Goal: Task Accomplishment & Management: Use online tool/utility

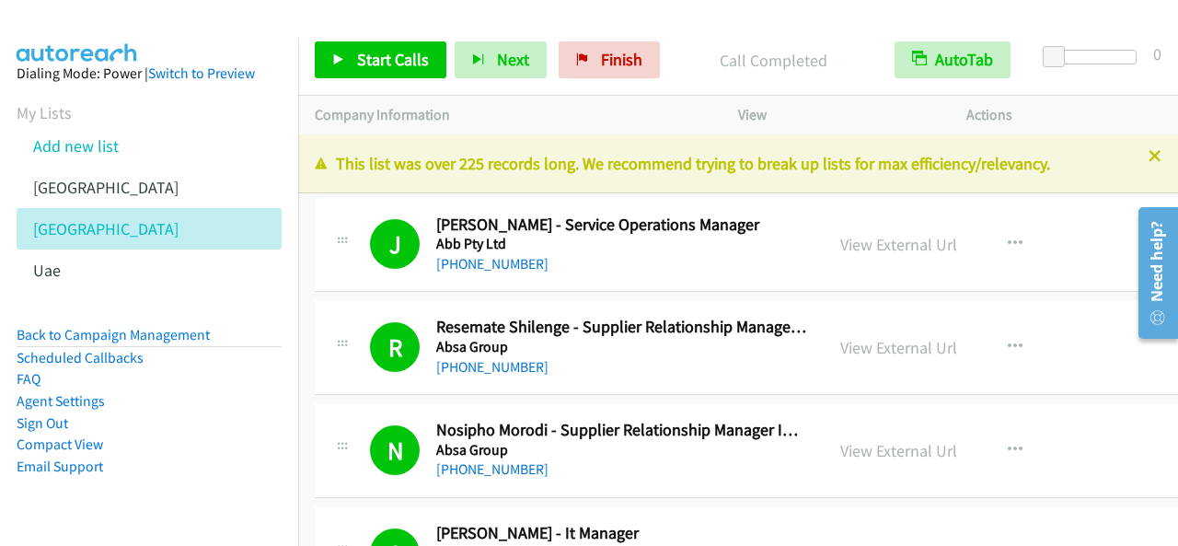
scroll to position [2853, 0]
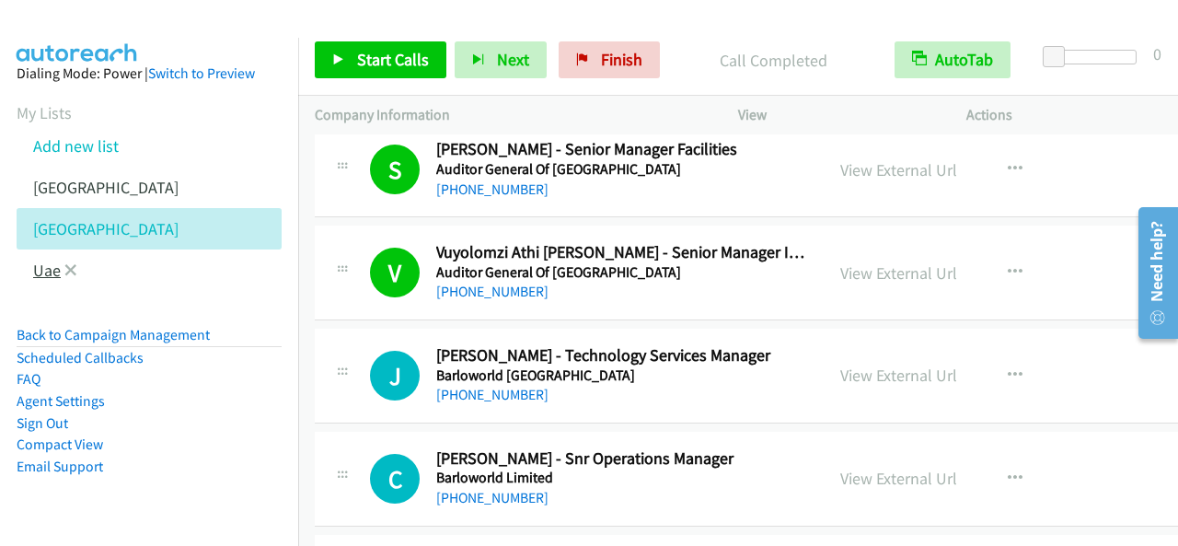
click at [50, 275] on link "Uae" at bounding box center [47, 270] width 28 height 21
click at [36, 270] on link "Uae" at bounding box center [47, 270] width 28 height 21
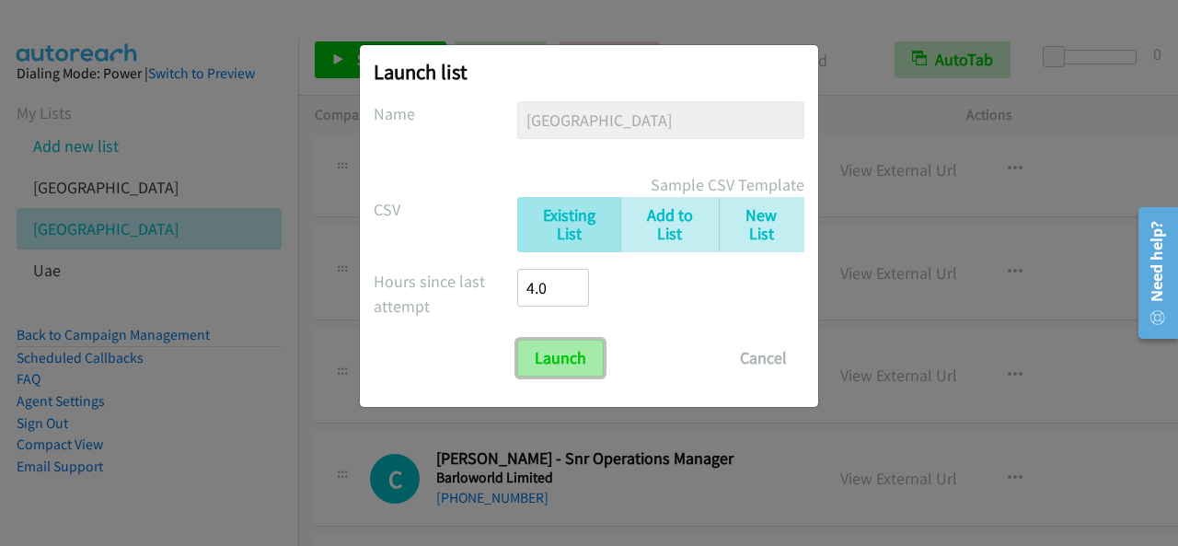
click at [537, 356] on input "Launch" at bounding box center [560, 358] width 87 height 37
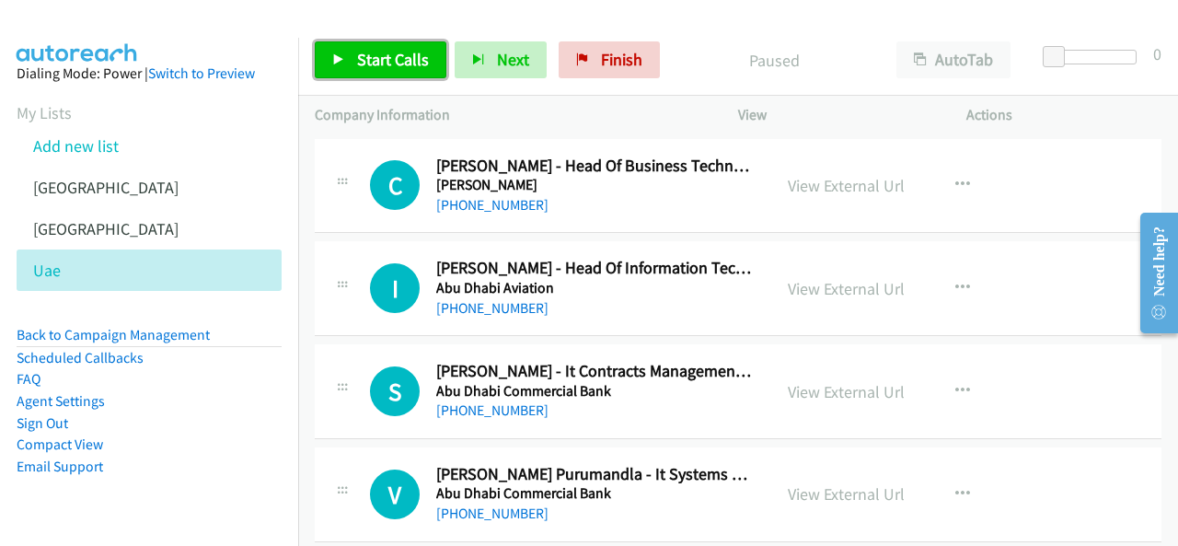
click at [357, 61] on span "Start Calls" at bounding box center [393, 59] width 72 height 21
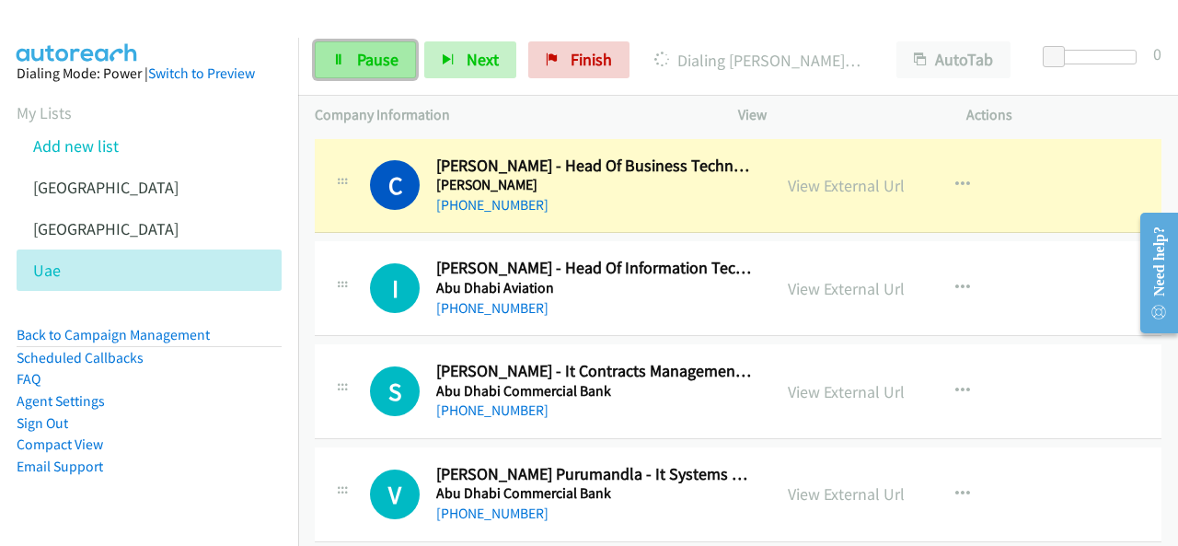
click at [394, 42] on link "Pause" at bounding box center [365, 59] width 101 height 37
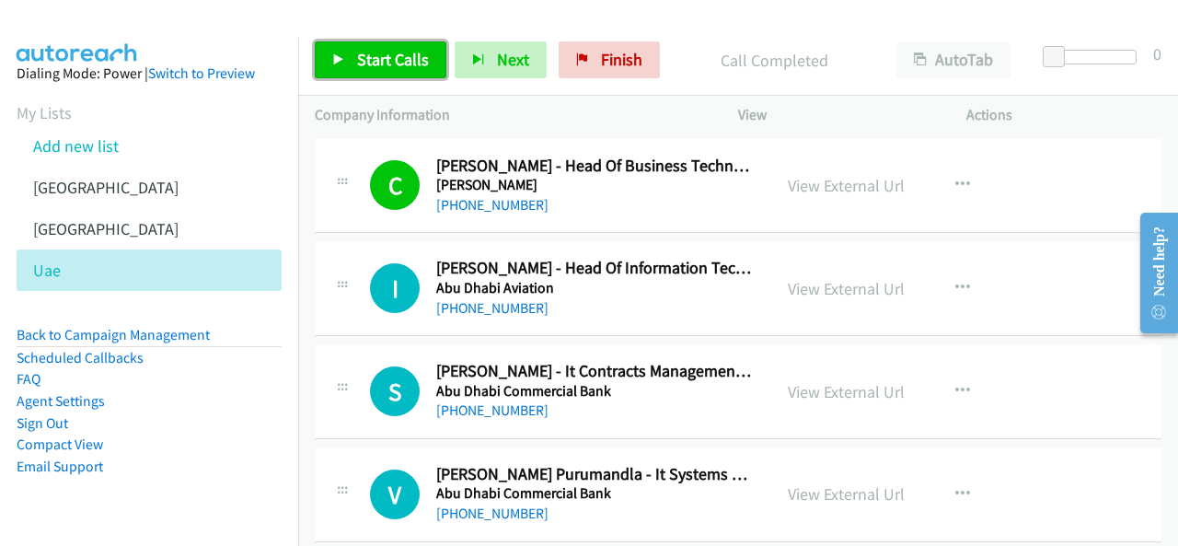
click at [400, 56] on span "Start Calls" at bounding box center [393, 59] width 72 height 21
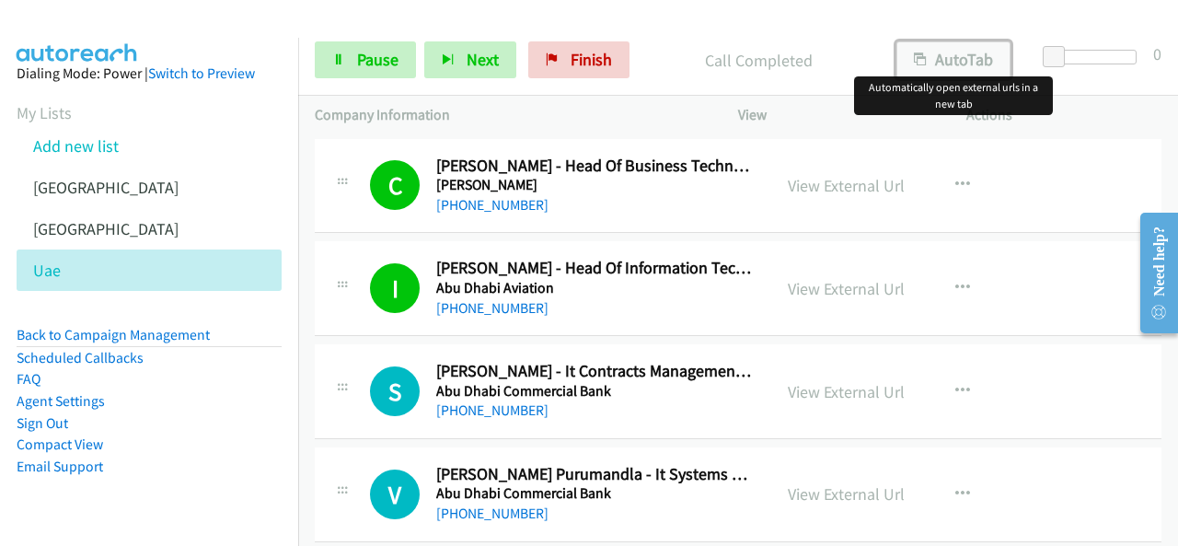
click at [931, 66] on button "AutoTab" at bounding box center [953, 59] width 114 height 37
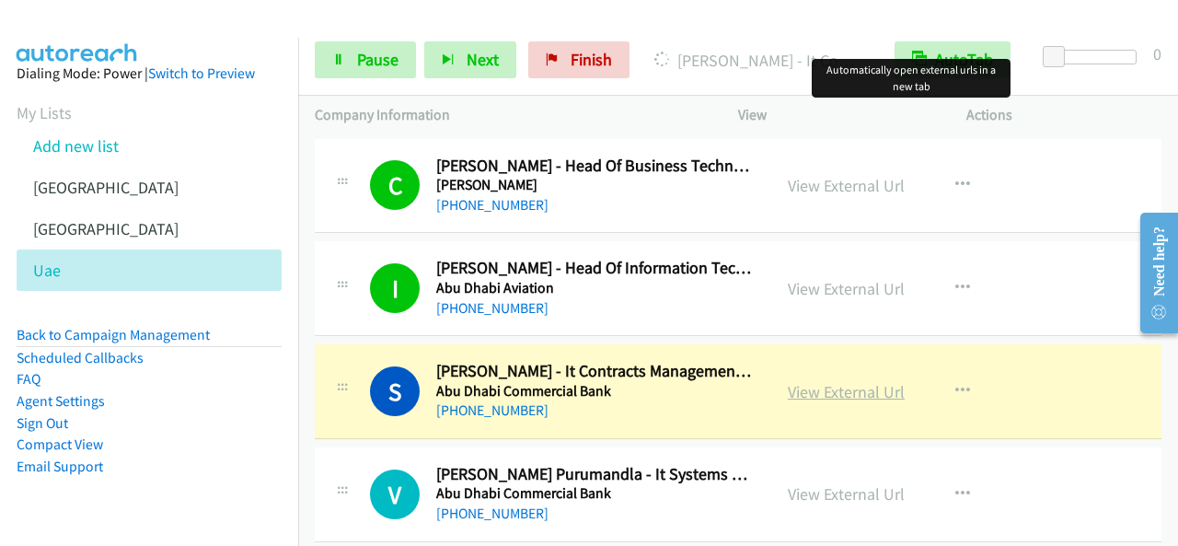
click at [845, 397] on link "View External Url" at bounding box center [846, 391] width 117 height 21
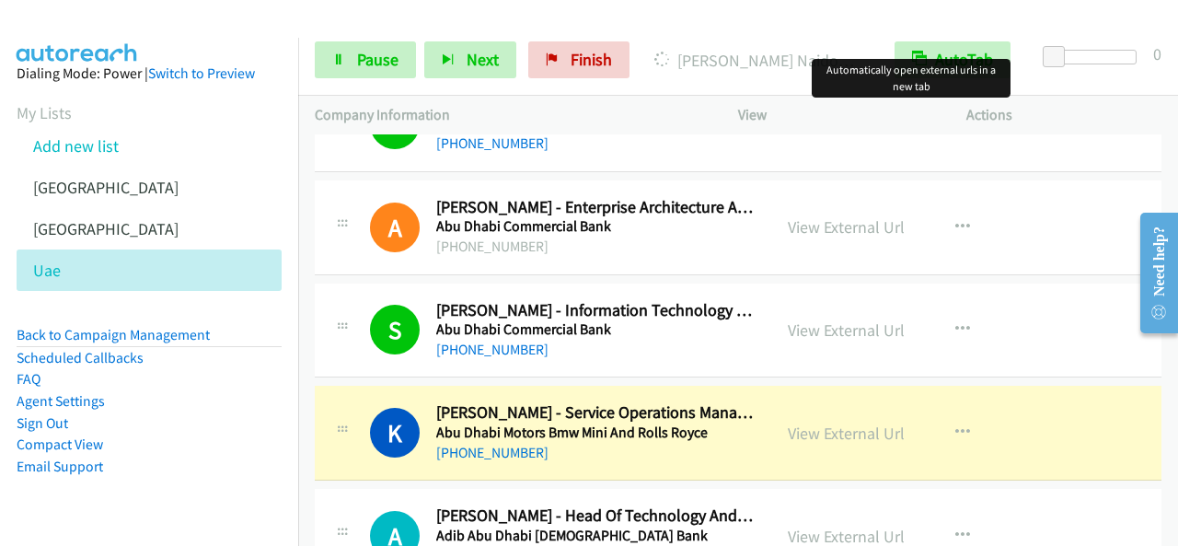
scroll to position [460, 0]
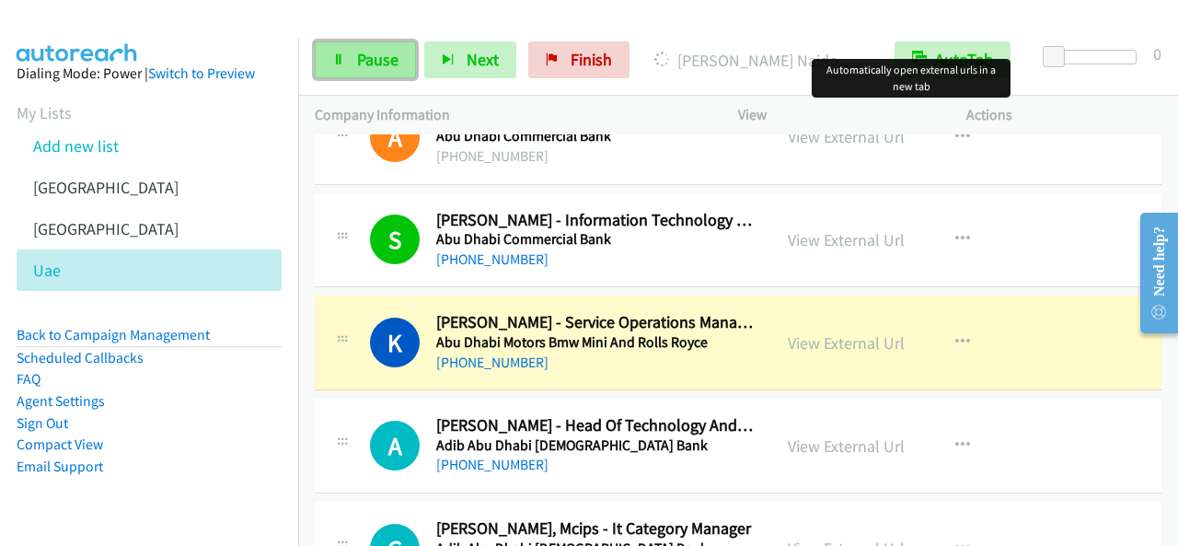
click at [359, 63] on span "Pause" at bounding box center [377, 59] width 41 height 21
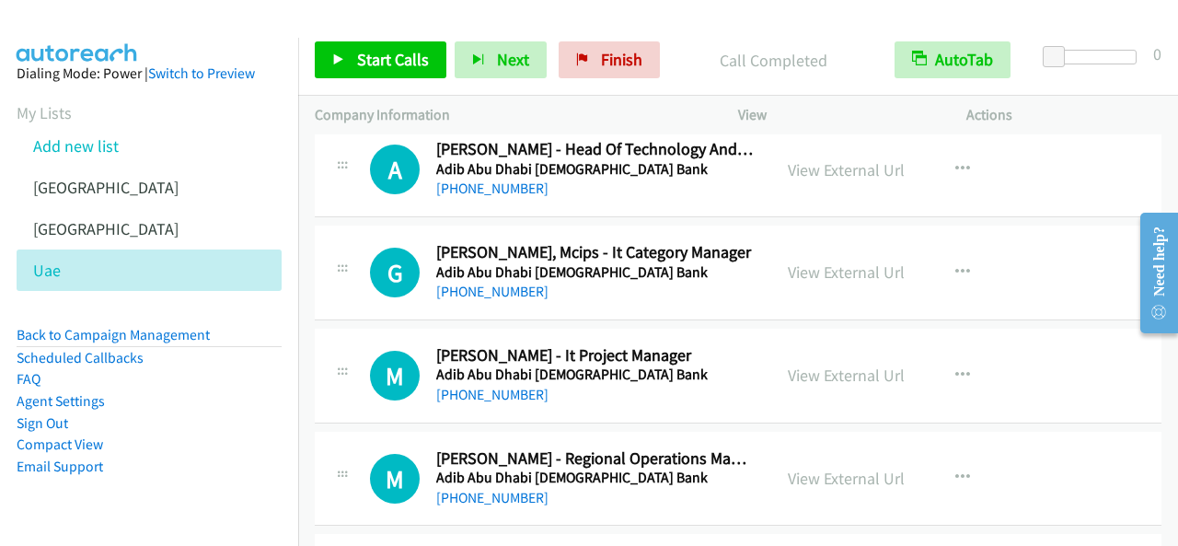
scroll to position [644, 0]
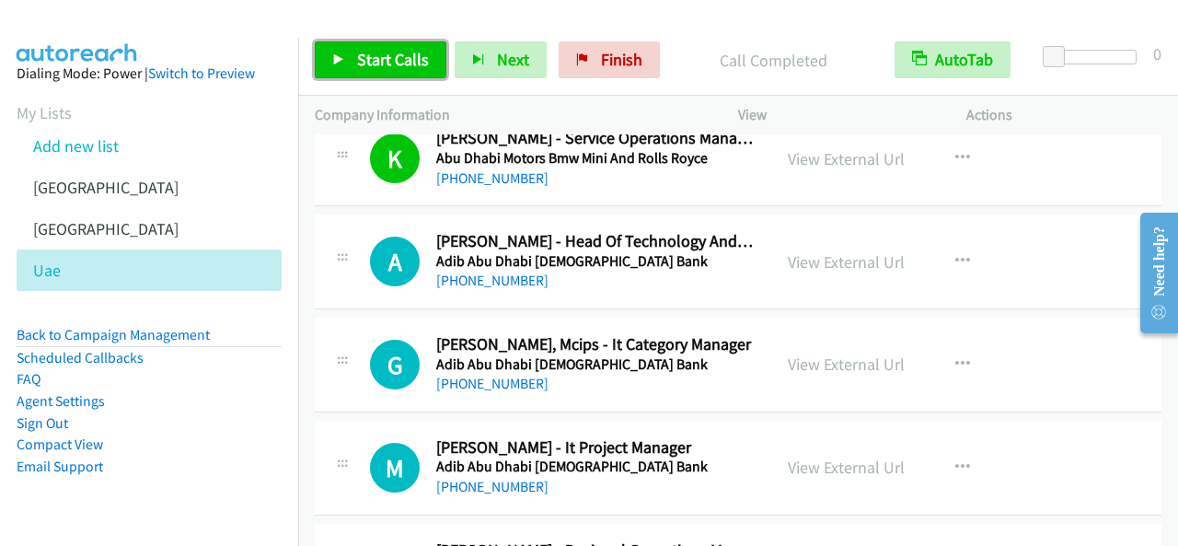
click at [412, 68] on span "Start Calls" at bounding box center [393, 59] width 72 height 21
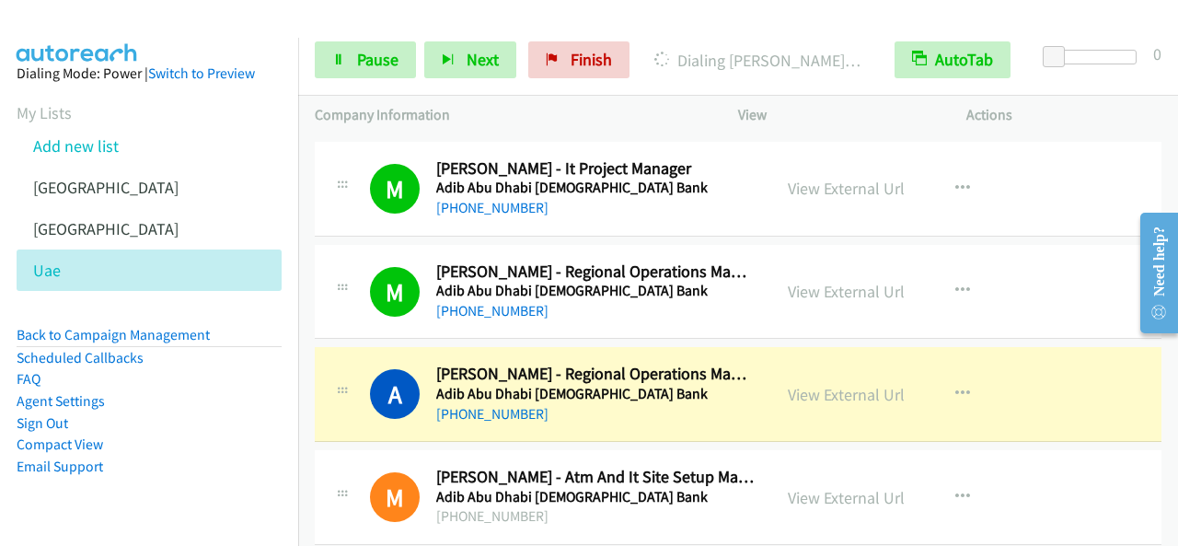
scroll to position [1012, 0]
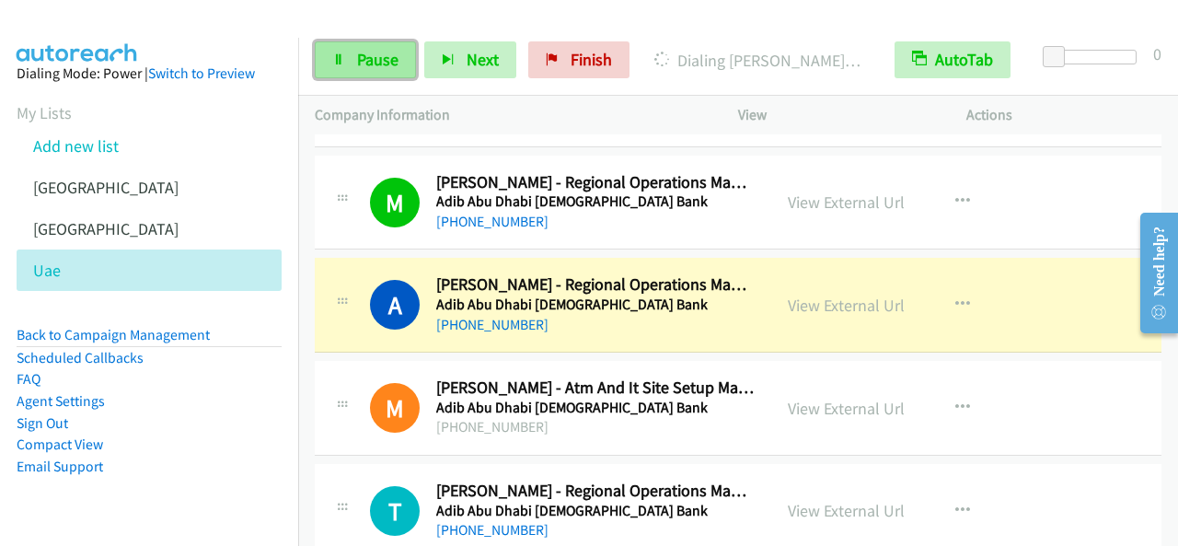
click at [381, 63] on span "Pause" at bounding box center [377, 59] width 41 height 21
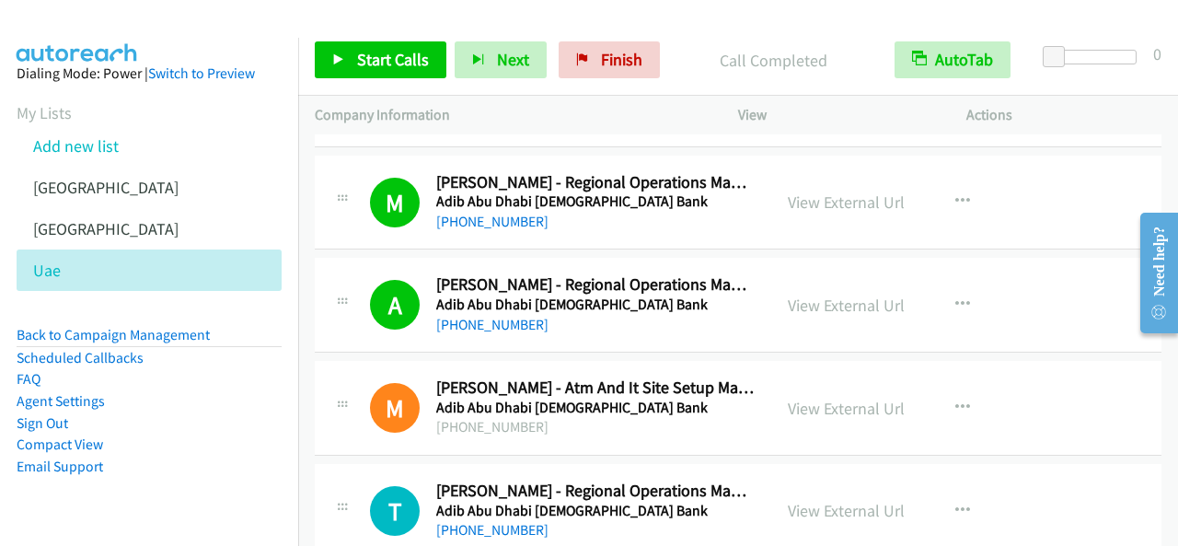
scroll to position [1104, 0]
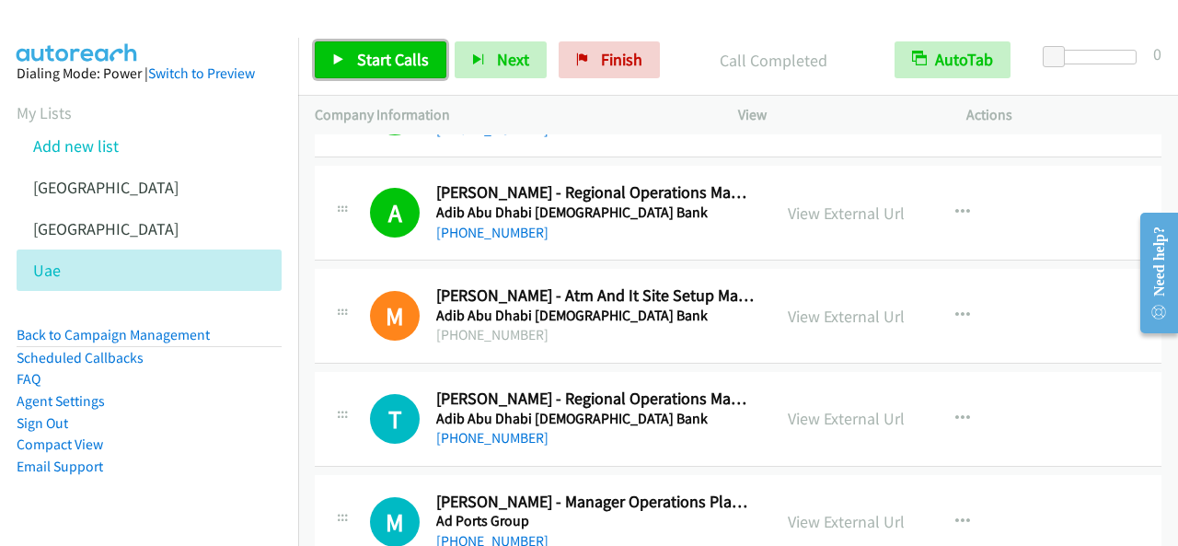
drag, startPoint x: 410, startPoint y: 48, endPoint x: 462, endPoint y: 91, distance: 68.0
click at [410, 49] on link "Start Calls" at bounding box center [381, 59] width 132 height 37
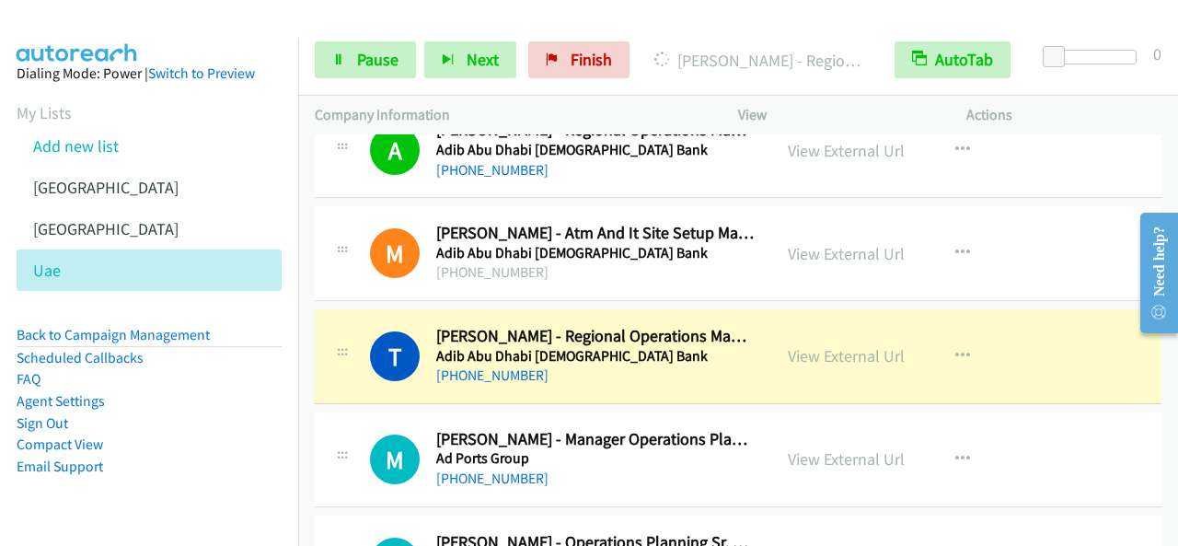
scroll to position [1196, 0]
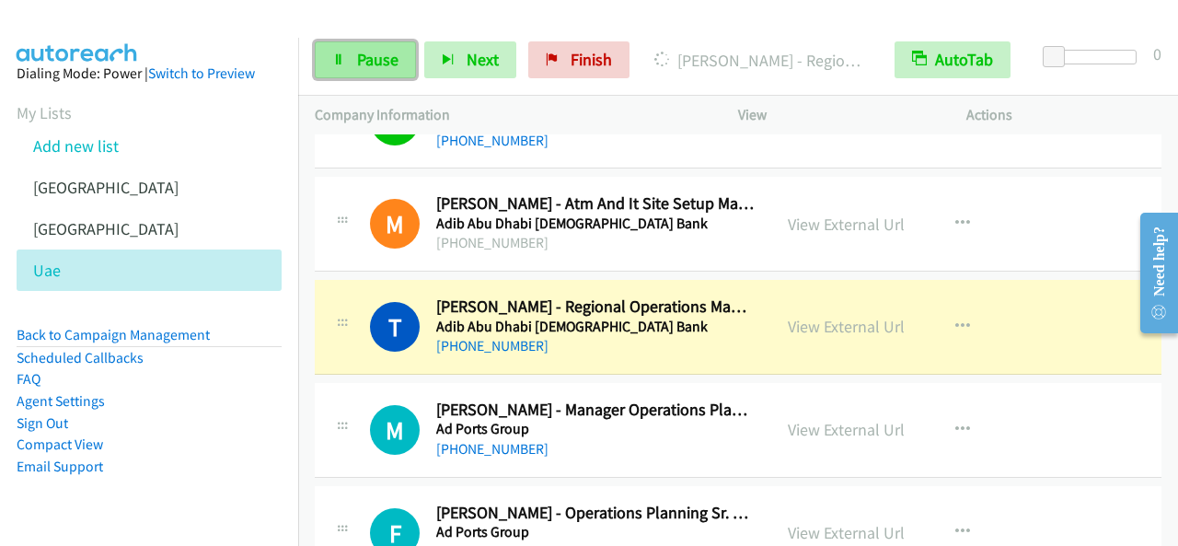
click at [390, 69] on span "Pause" at bounding box center [377, 59] width 41 height 21
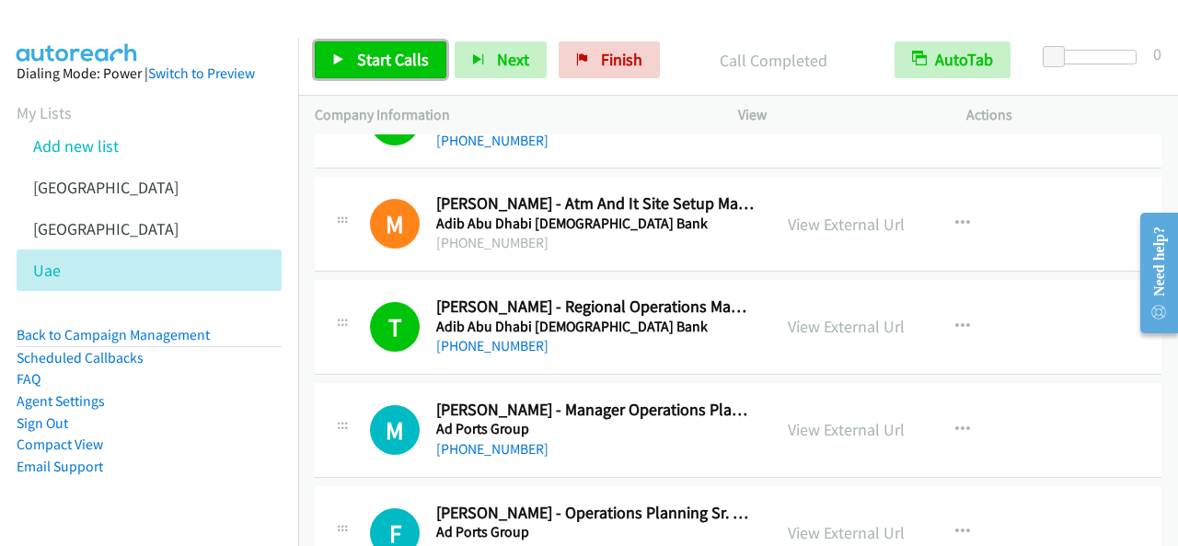
click at [344, 70] on link "Start Calls" at bounding box center [381, 59] width 132 height 37
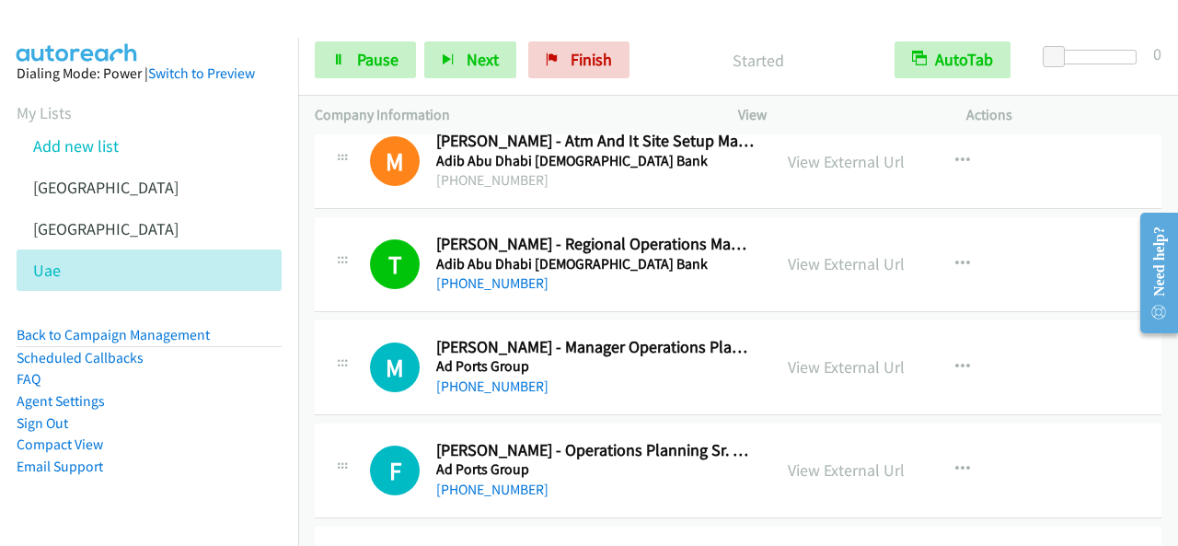
scroll to position [1288, 0]
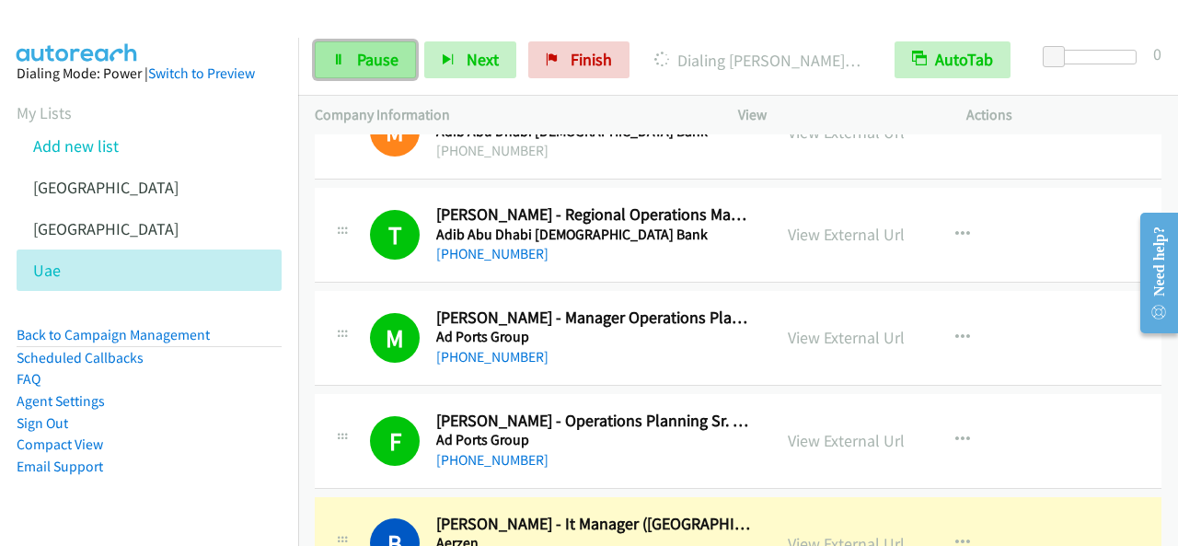
click at [395, 52] on span "Pause" at bounding box center [377, 59] width 41 height 21
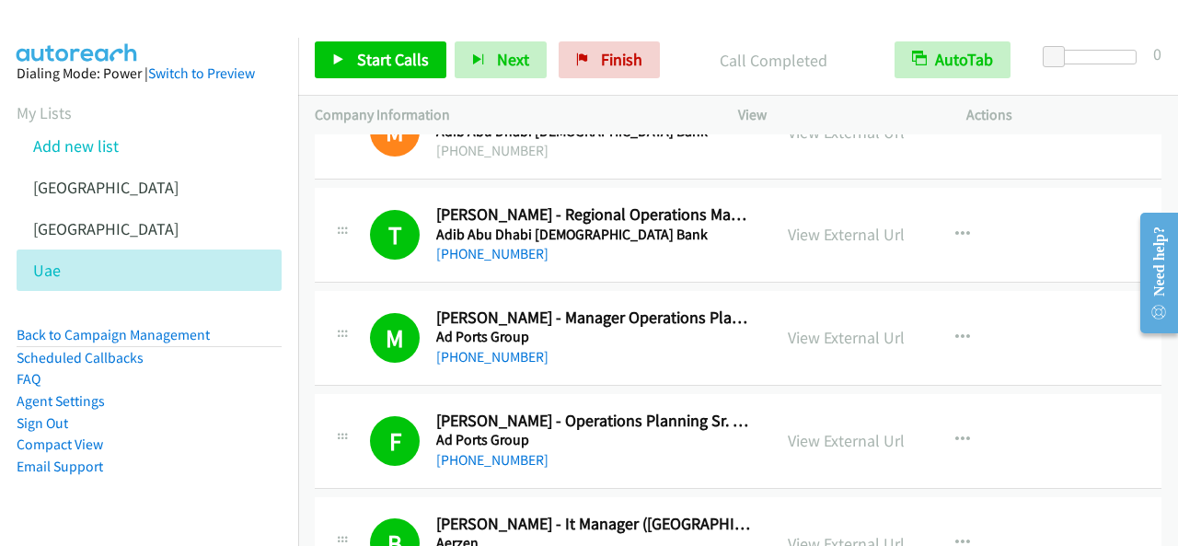
scroll to position [1472, 0]
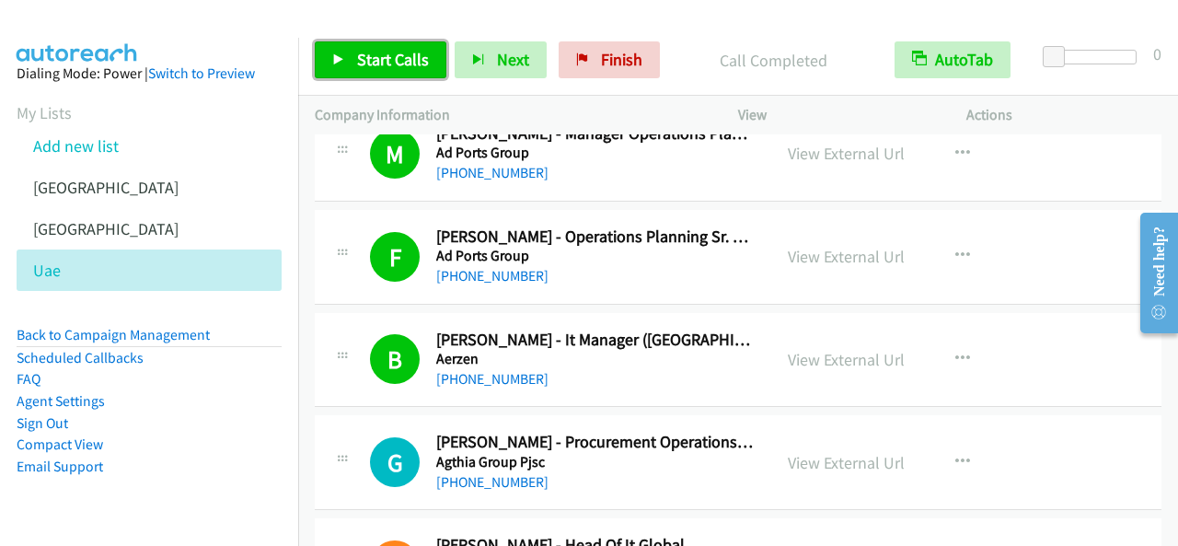
click at [404, 52] on span "Start Calls" at bounding box center [393, 59] width 72 height 21
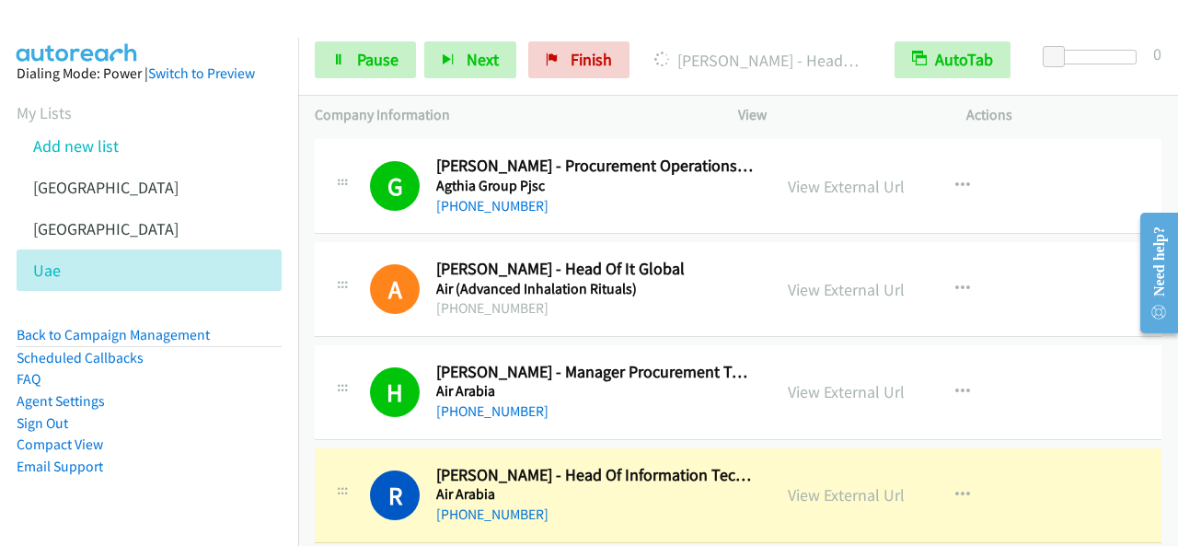
scroll to position [1840, 0]
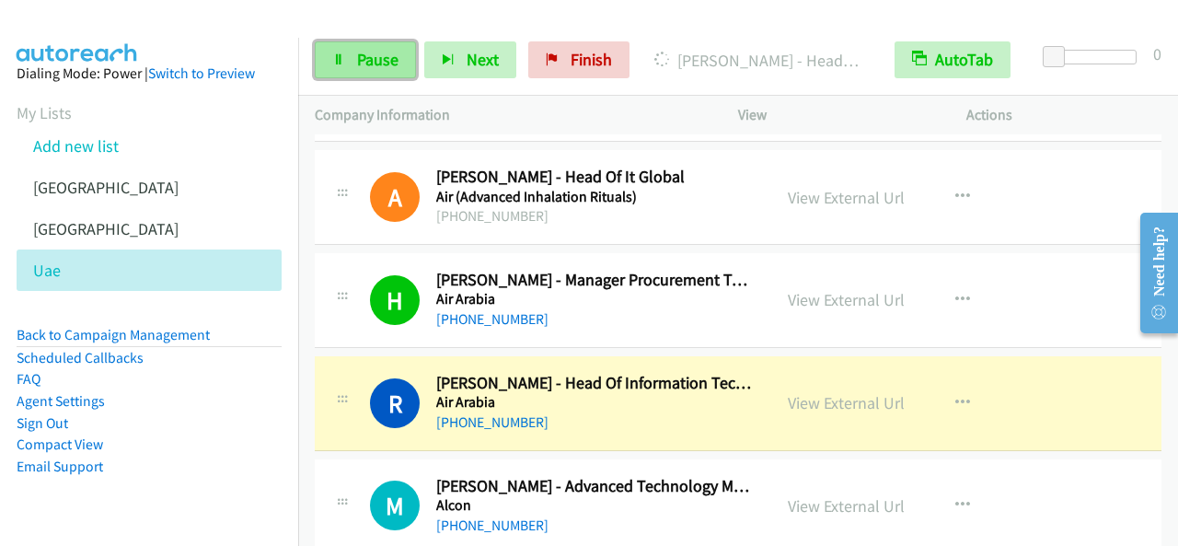
click at [374, 59] on span "Pause" at bounding box center [377, 59] width 41 height 21
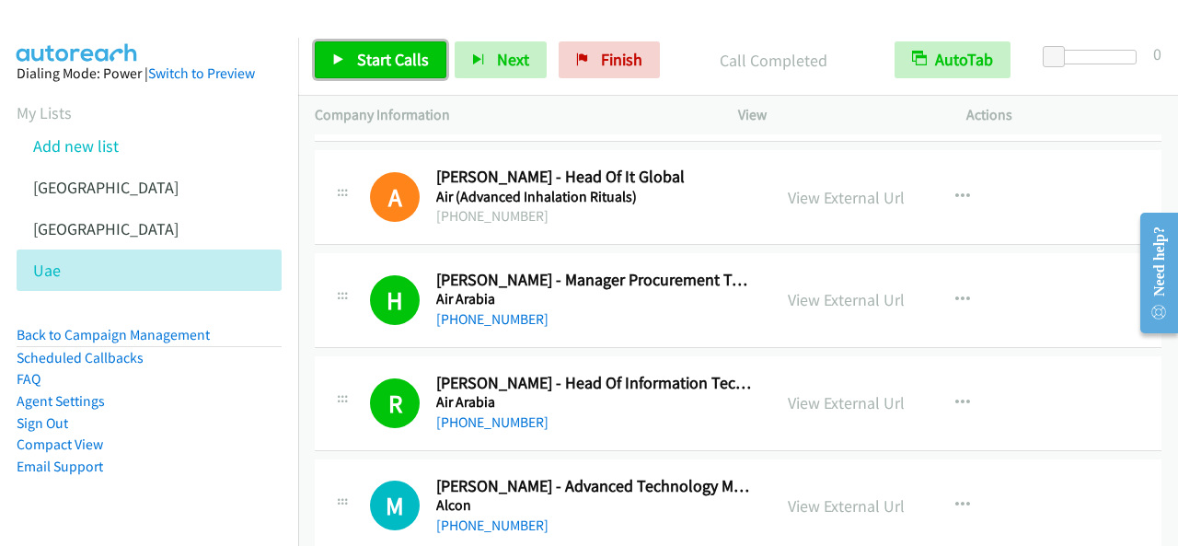
click at [358, 41] on link "Start Calls" at bounding box center [381, 59] width 132 height 37
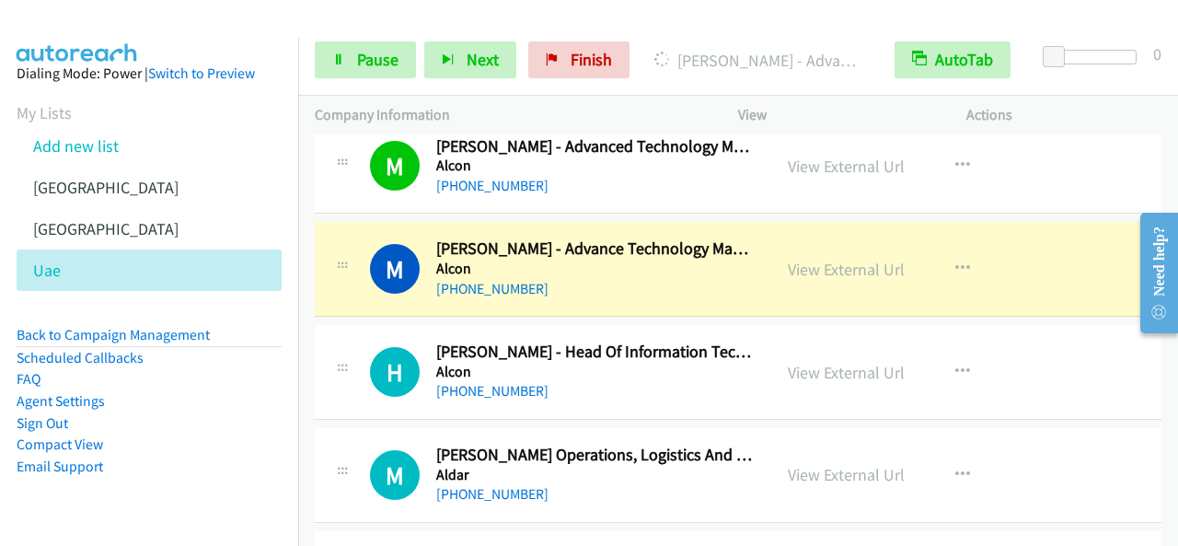
scroll to position [2209, 0]
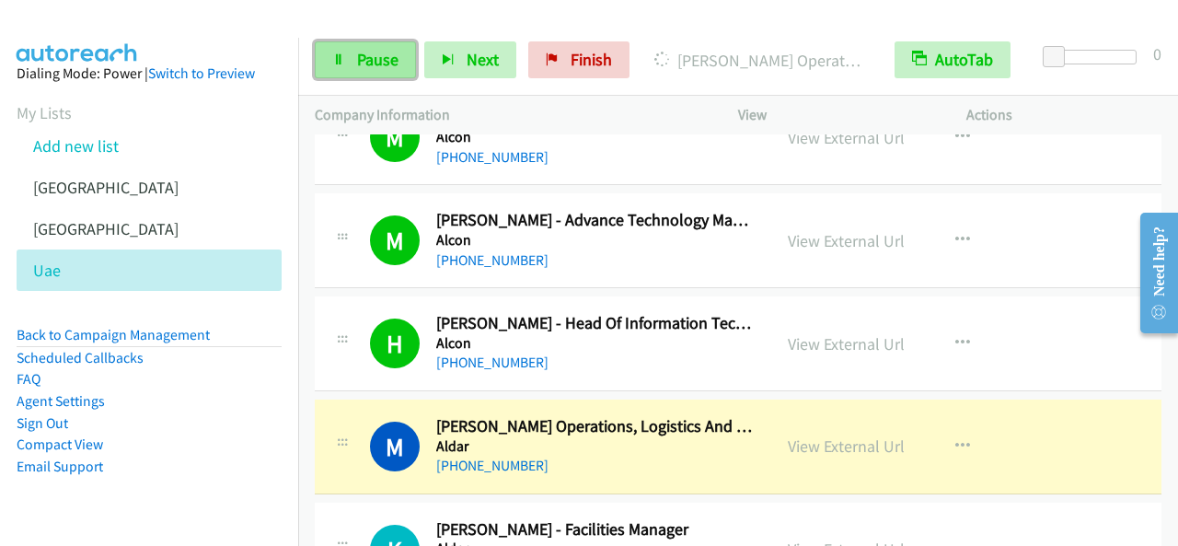
click at [378, 73] on link "Pause" at bounding box center [365, 59] width 101 height 37
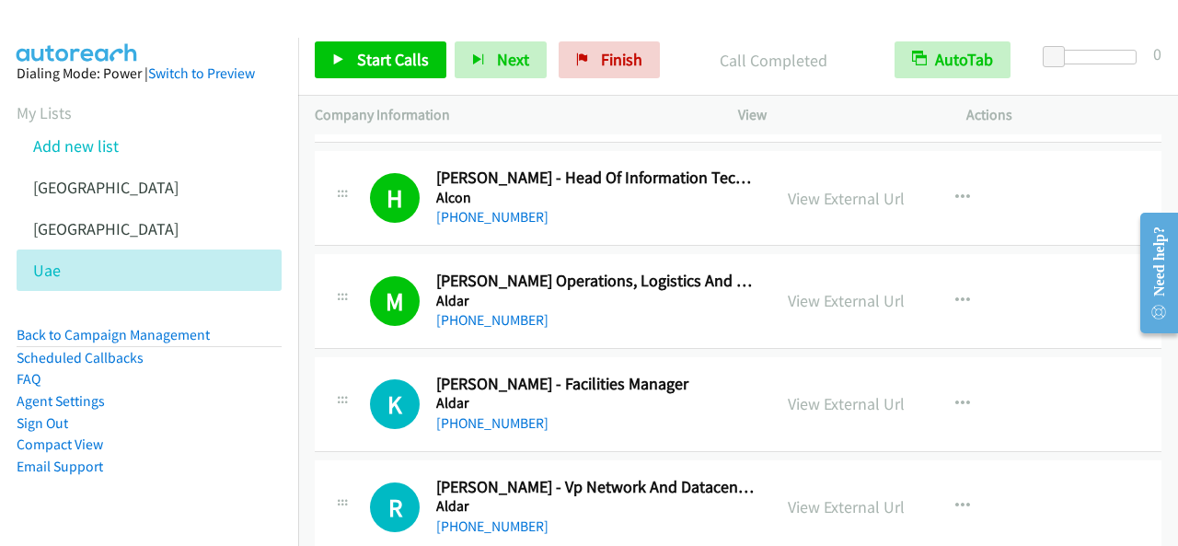
scroll to position [2393, 0]
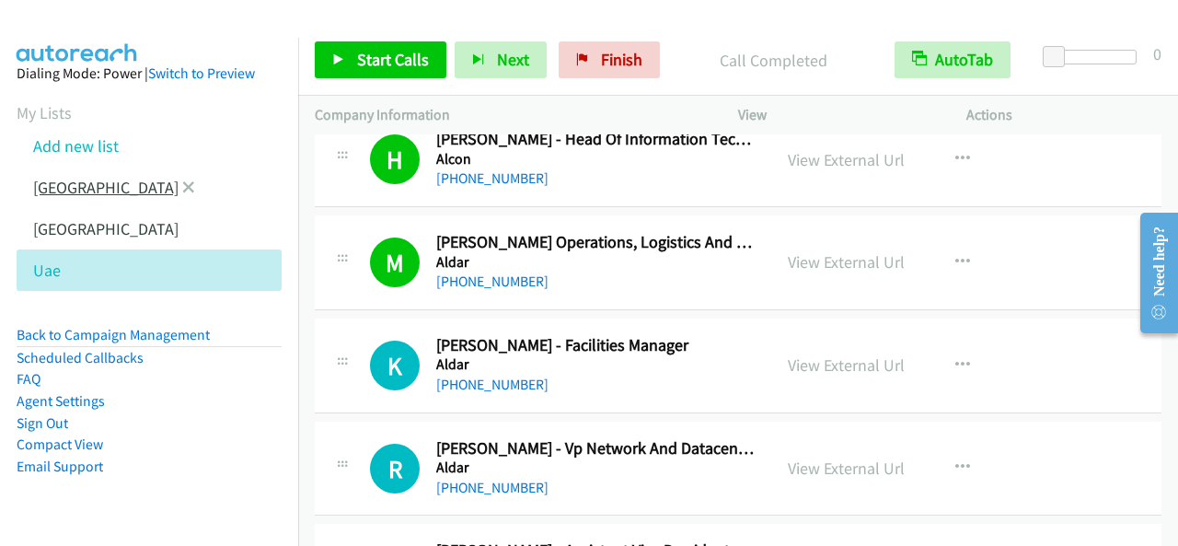
click at [75, 185] on link "[GEOGRAPHIC_DATA]" at bounding box center [105, 187] width 145 height 21
click at [87, 184] on link "[GEOGRAPHIC_DATA]" at bounding box center [105, 187] width 145 height 21
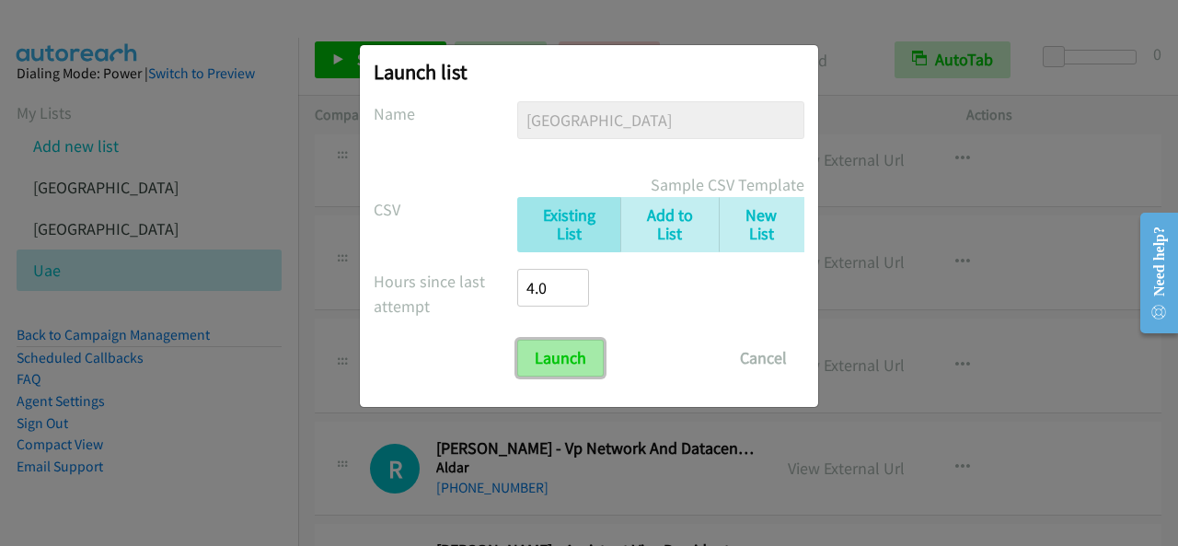
click at [580, 352] on input "Launch" at bounding box center [560, 358] width 87 height 37
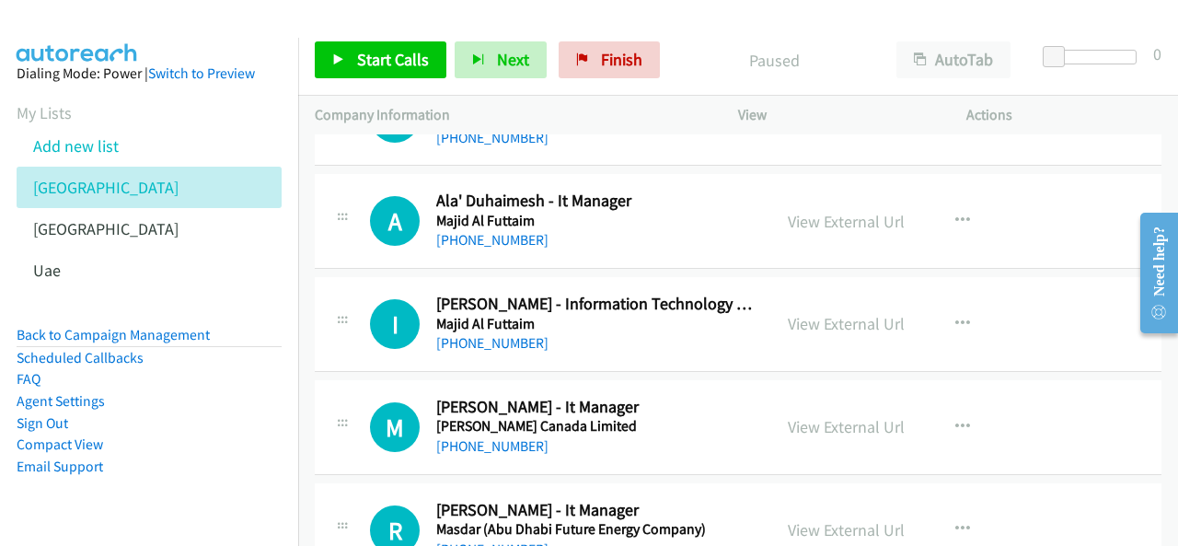
scroll to position [6902, 0]
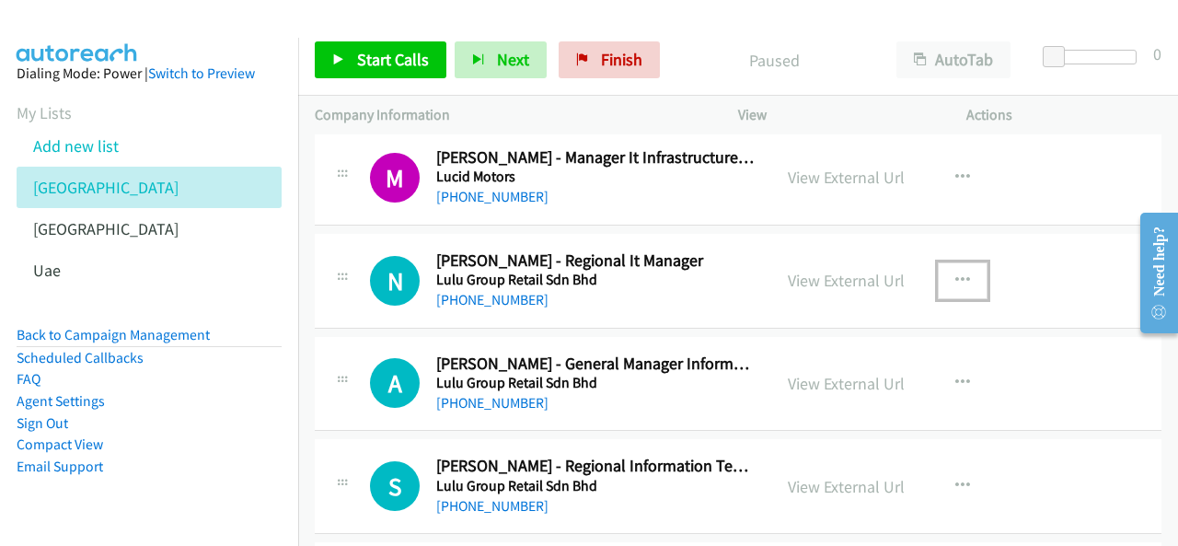
click at [959, 273] on icon "button" at bounding box center [962, 280] width 15 height 15
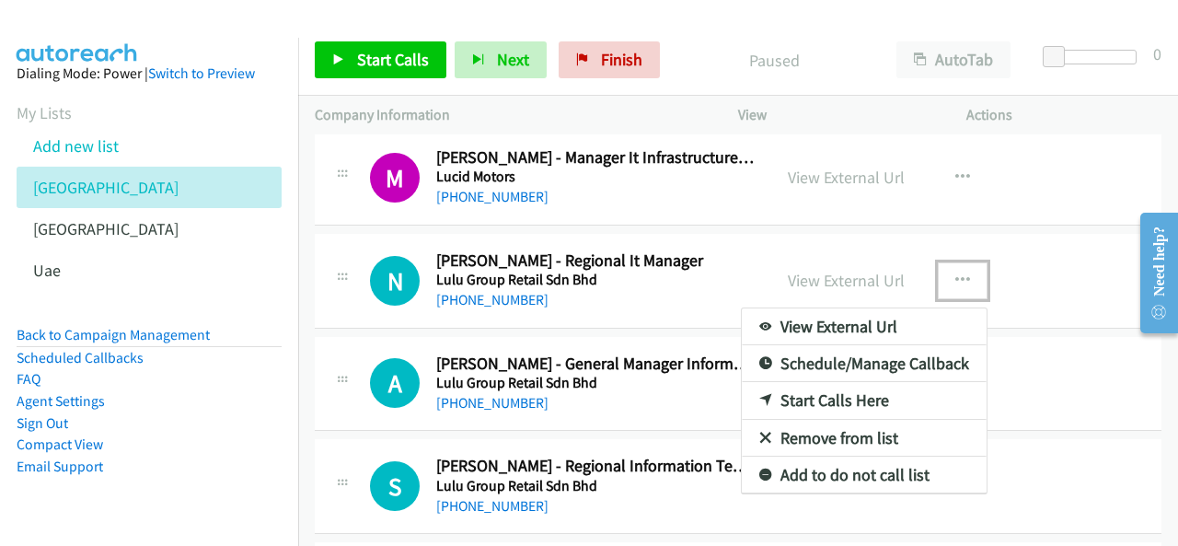
click at [915, 52] on div at bounding box center [589, 273] width 1178 height 546
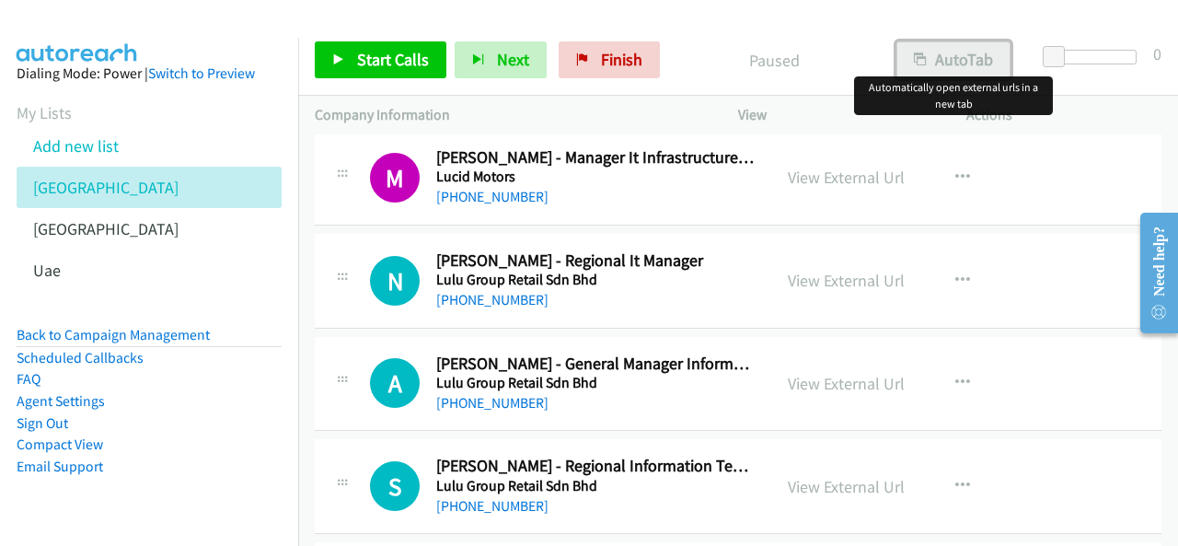
click at [937, 59] on button "AutoTab" at bounding box center [953, 59] width 114 height 37
click at [943, 262] on button "button" at bounding box center [963, 280] width 50 height 37
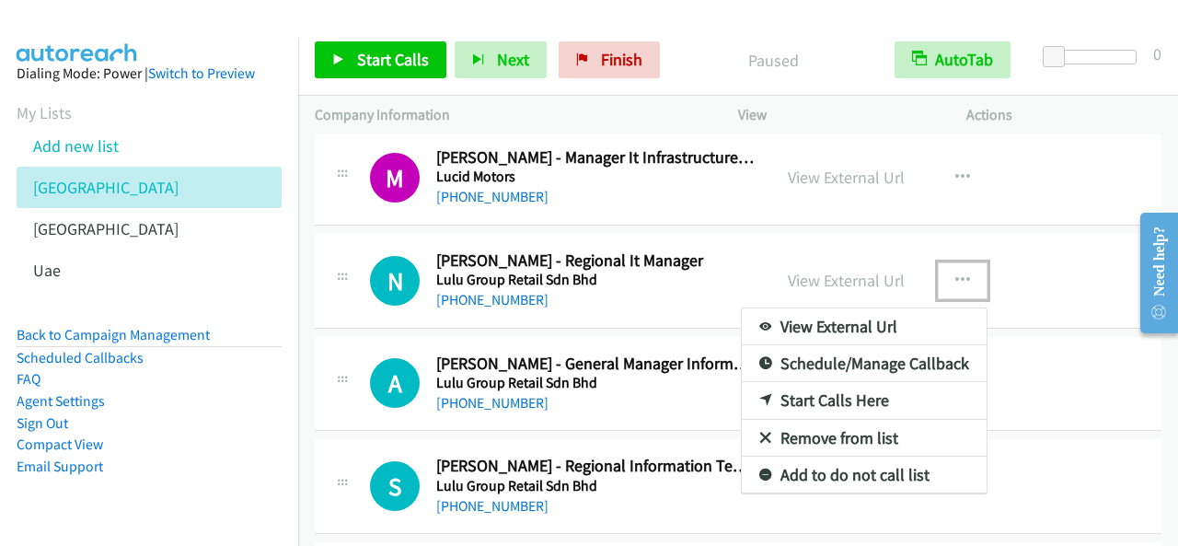
click at [828, 382] on link "Start Calls Here" at bounding box center [864, 400] width 245 height 37
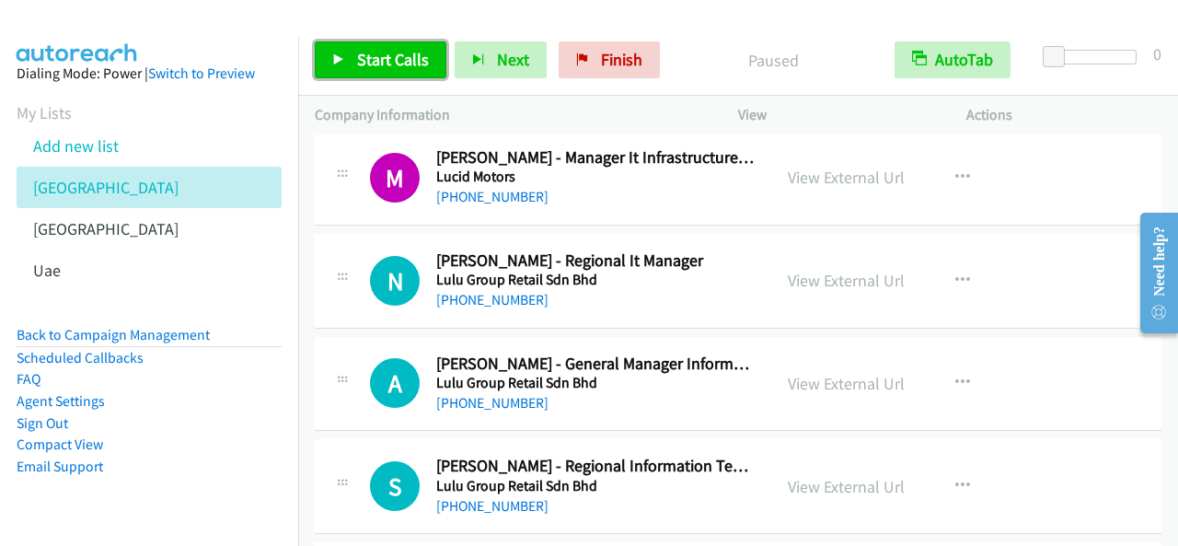
click at [333, 50] on link "Start Calls" at bounding box center [381, 59] width 132 height 37
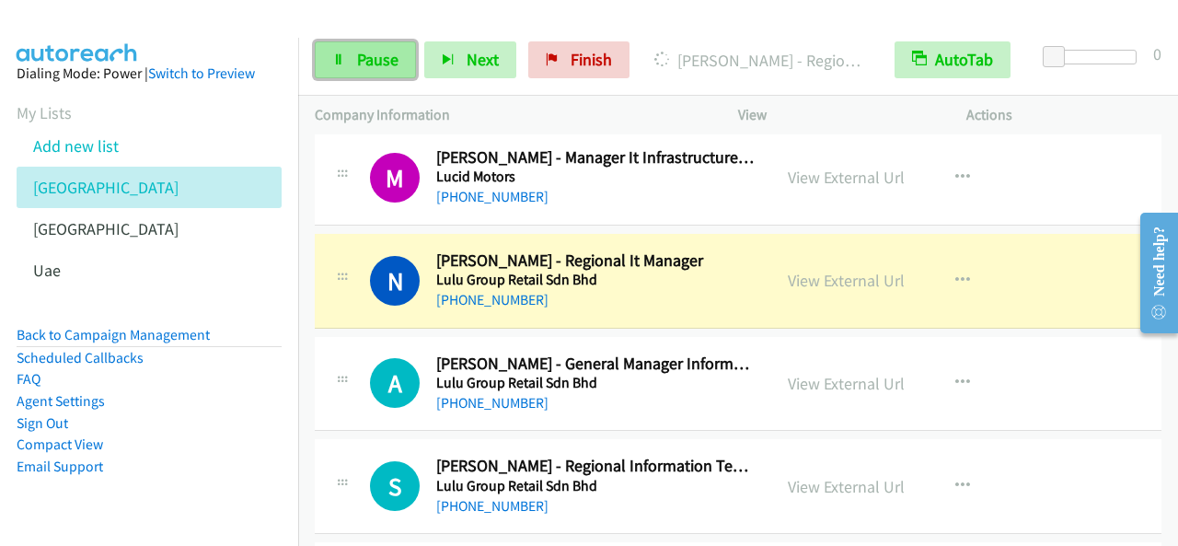
click at [387, 75] on link "Pause" at bounding box center [365, 59] width 101 height 37
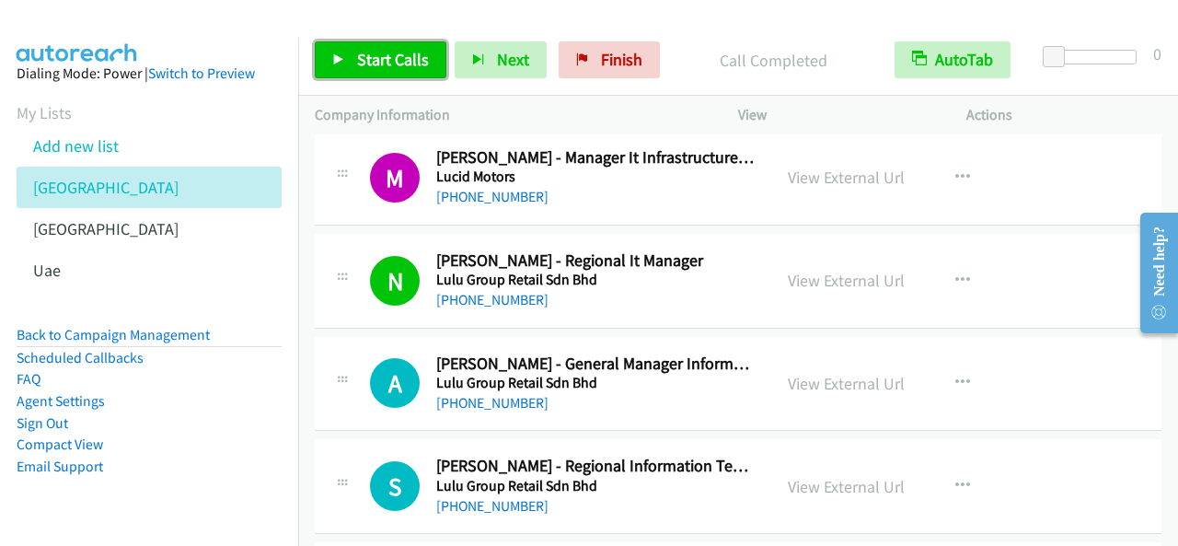
click at [376, 67] on span "Start Calls" at bounding box center [393, 59] width 72 height 21
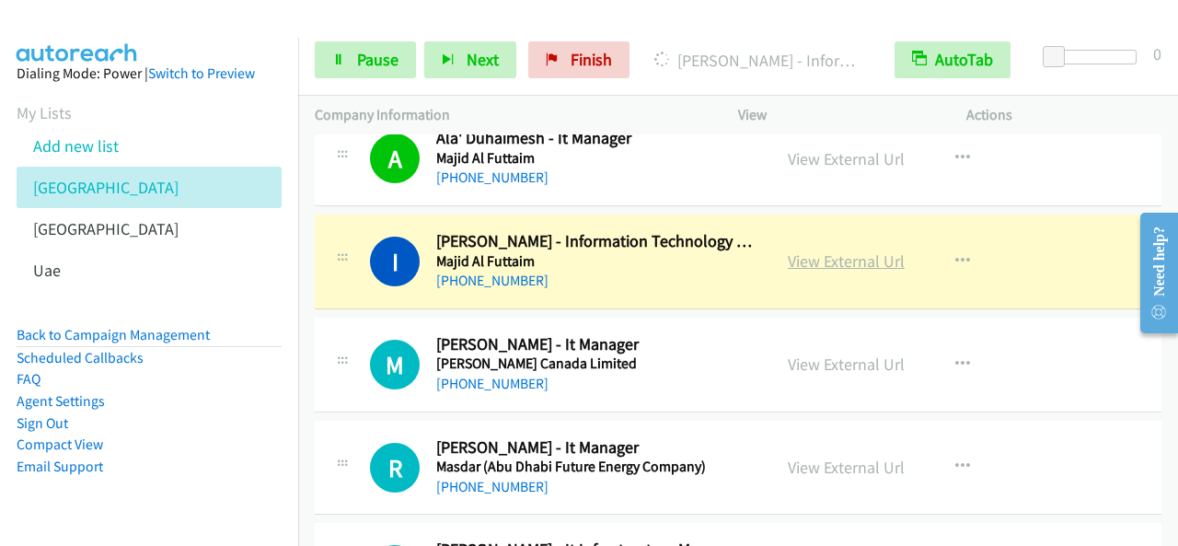
scroll to position [7362, 0]
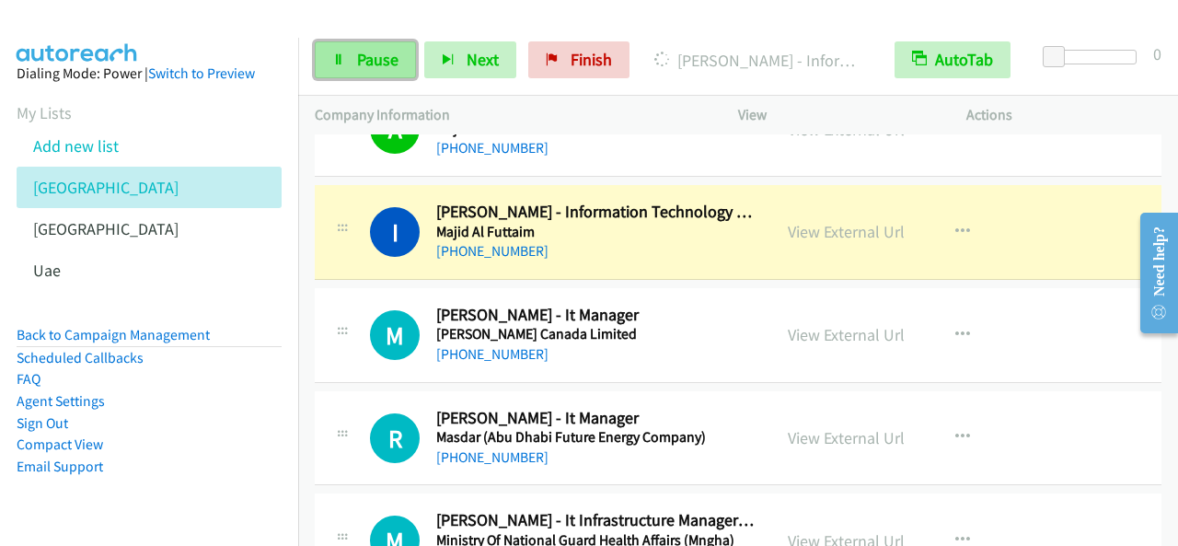
click at [364, 50] on span "Pause" at bounding box center [377, 59] width 41 height 21
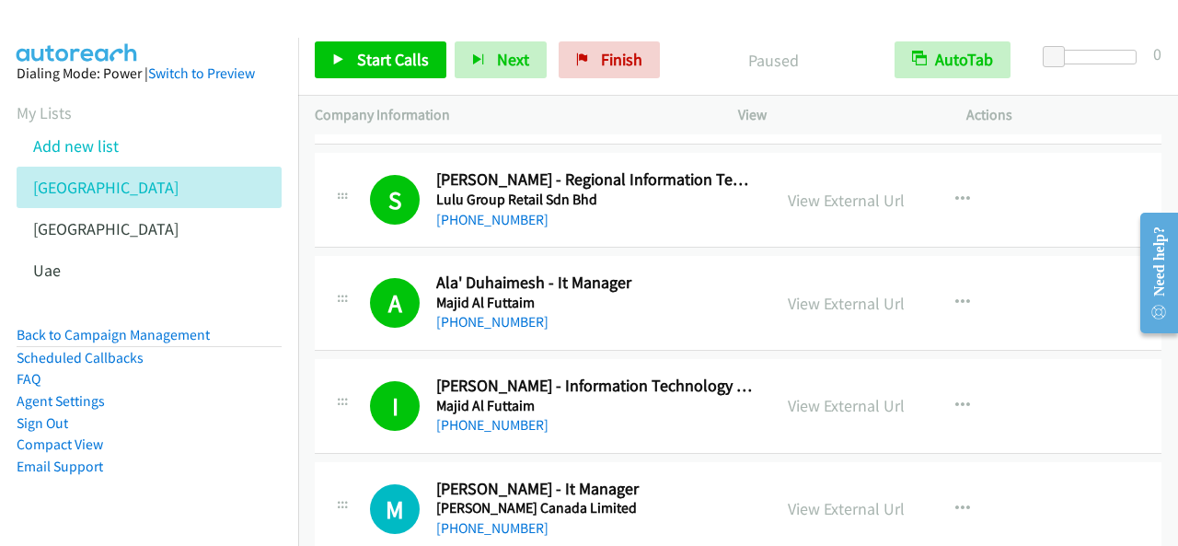
scroll to position [7178, 0]
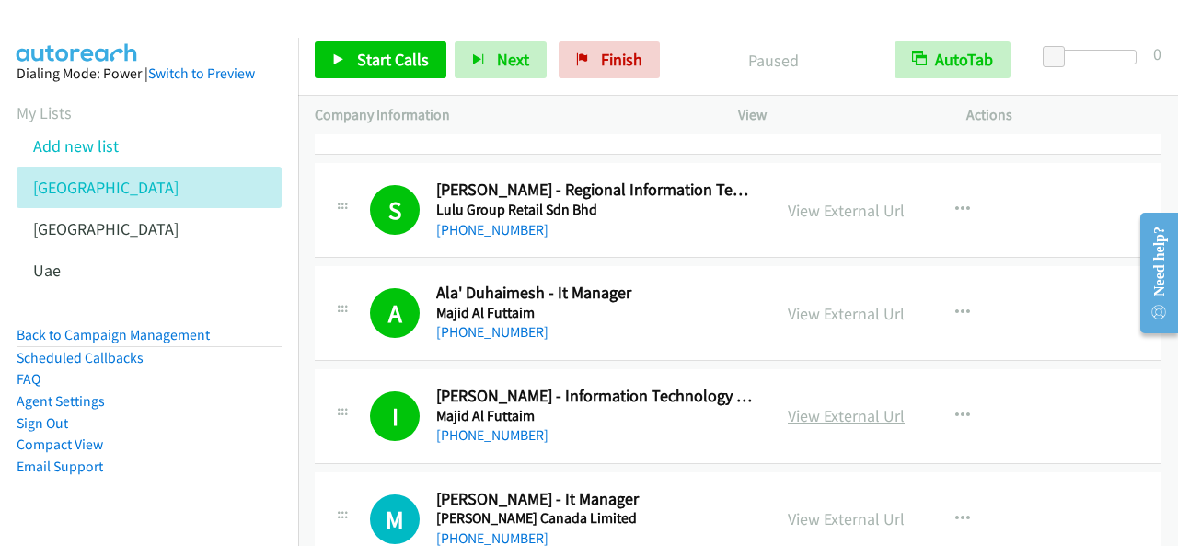
click at [809, 405] on link "View External Url" at bounding box center [846, 415] width 117 height 21
drag, startPoint x: 377, startPoint y: 65, endPoint x: 455, endPoint y: 89, distance: 80.9
click at [377, 65] on span "Start Calls" at bounding box center [393, 59] width 72 height 21
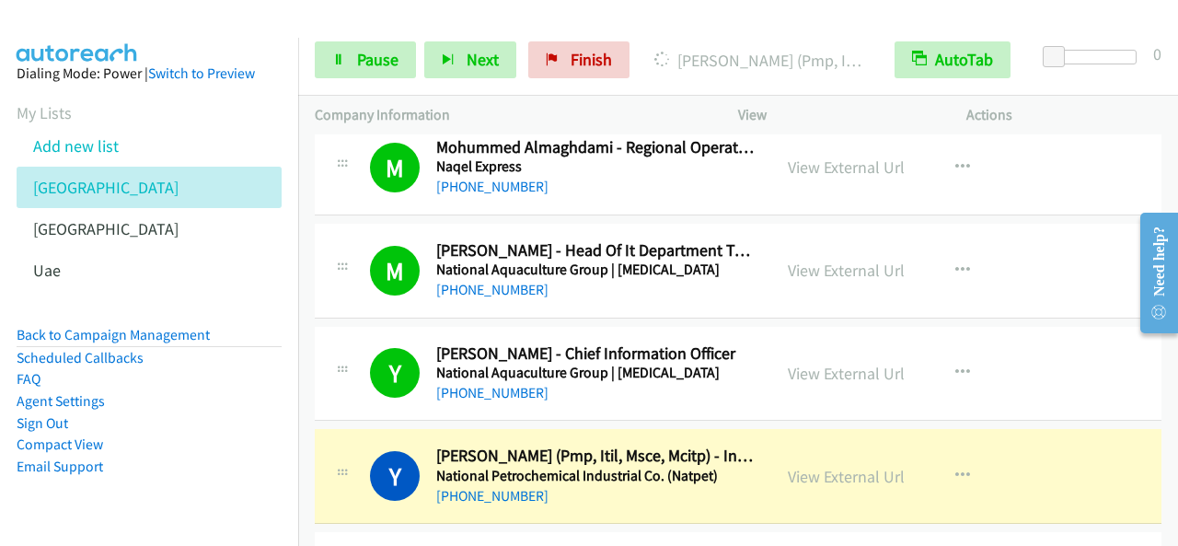
scroll to position [8650, 0]
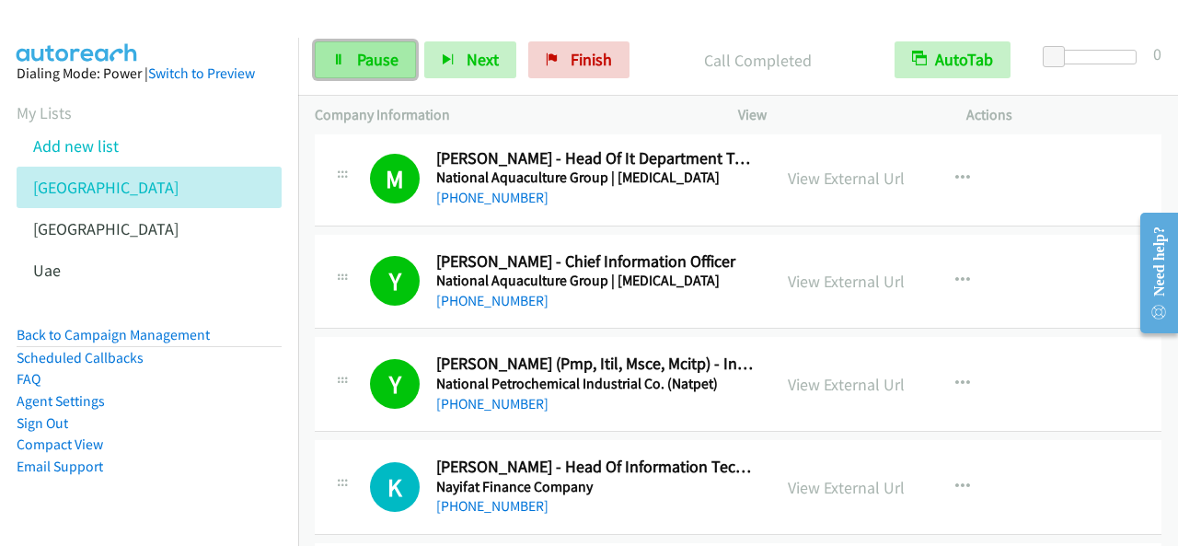
click at [390, 70] on link "Pause" at bounding box center [365, 59] width 101 height 37
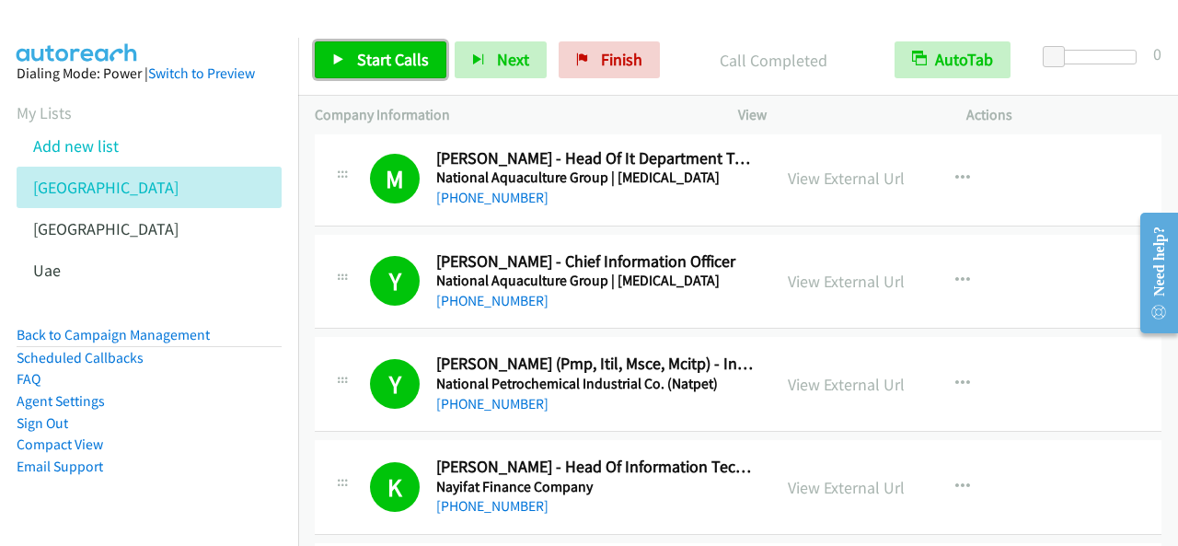
click at [416, 51] on span "Start Calls" at bounding box center [393, 59] width 72 height 21
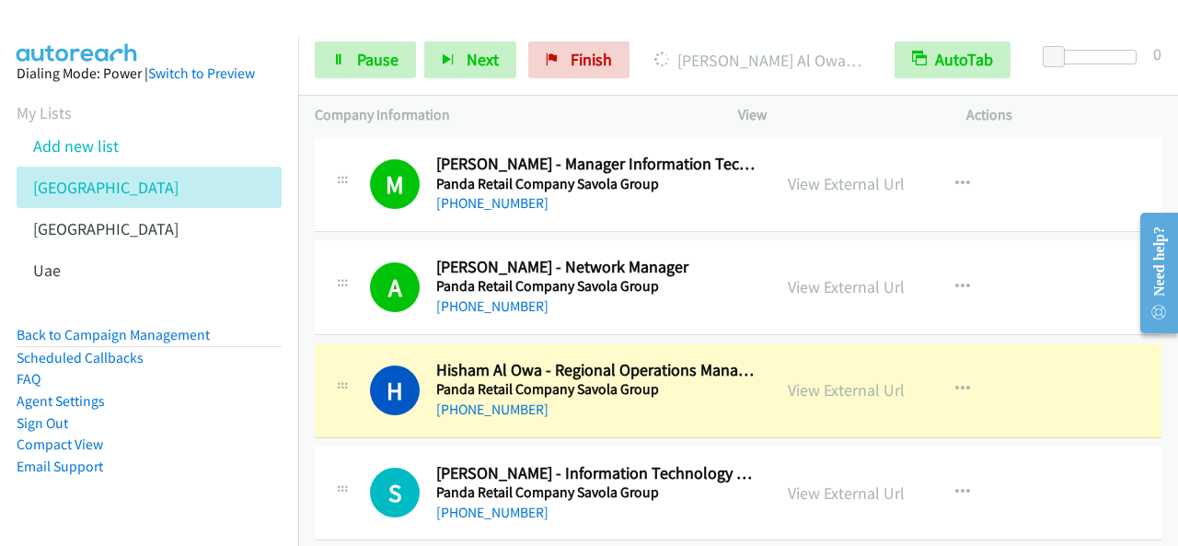
scroll to position [9663, 0]
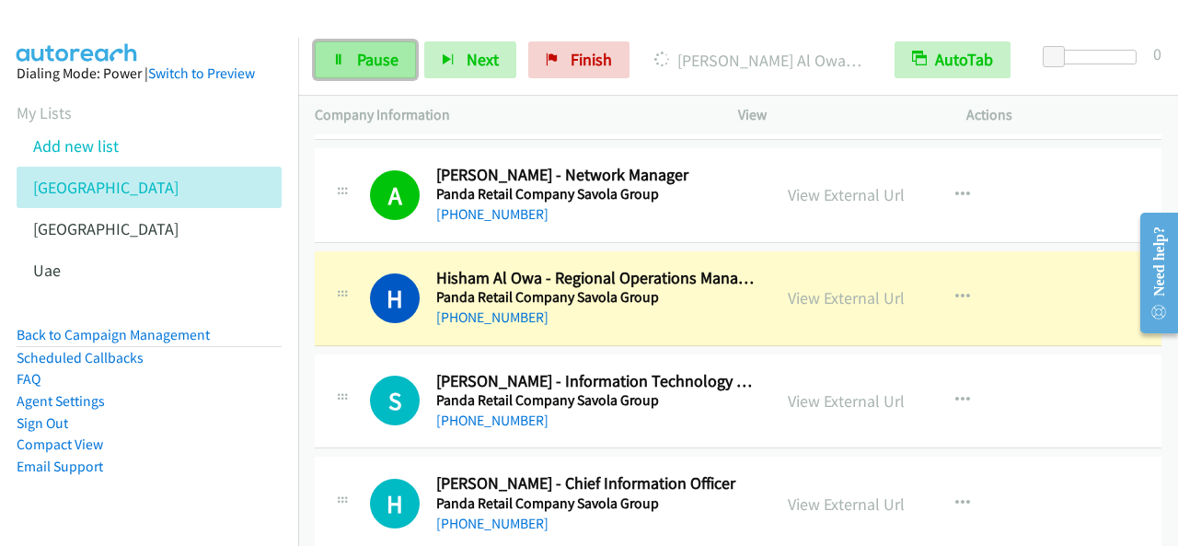
click at [387, 67] on span "Pause" at bounding box center [377, 59] width 41 height 21
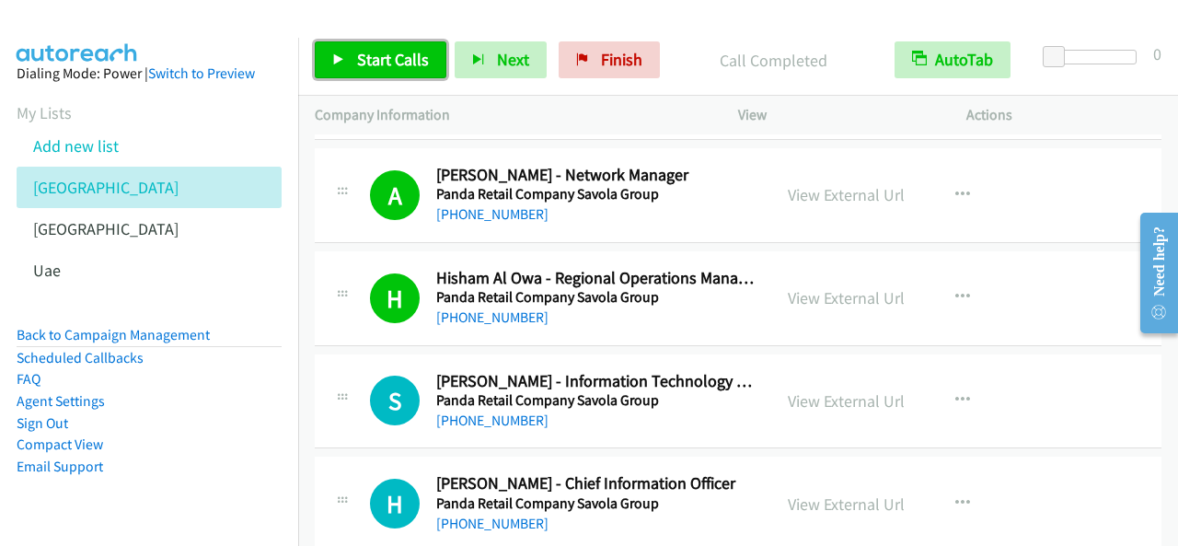
click at [392, 74] on link "Start Calls" at bounding box center [381, 59] width 132 height 37
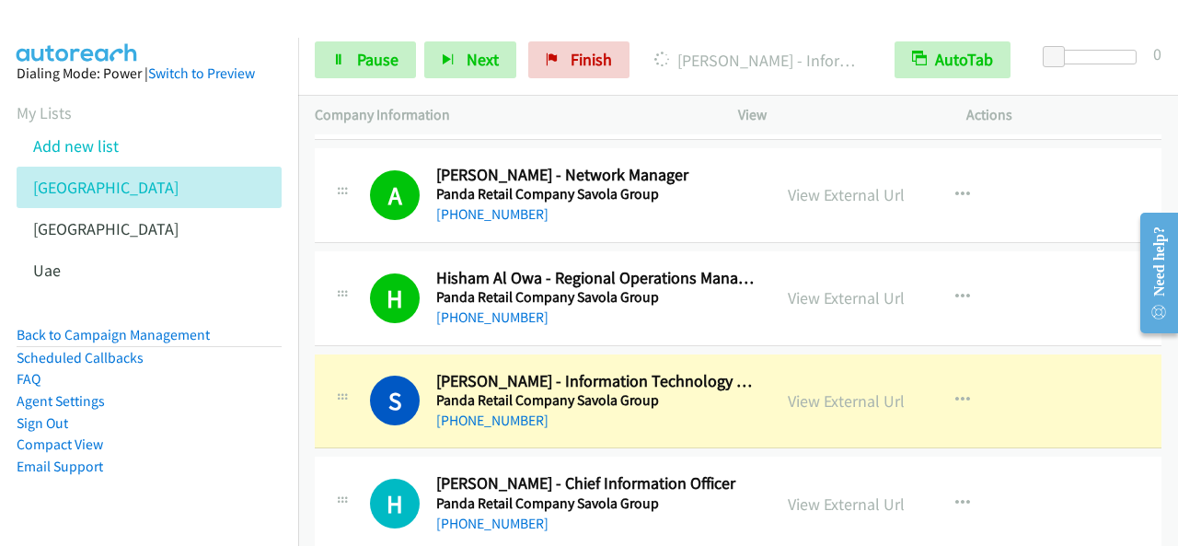
scroll to position [9847, 0]
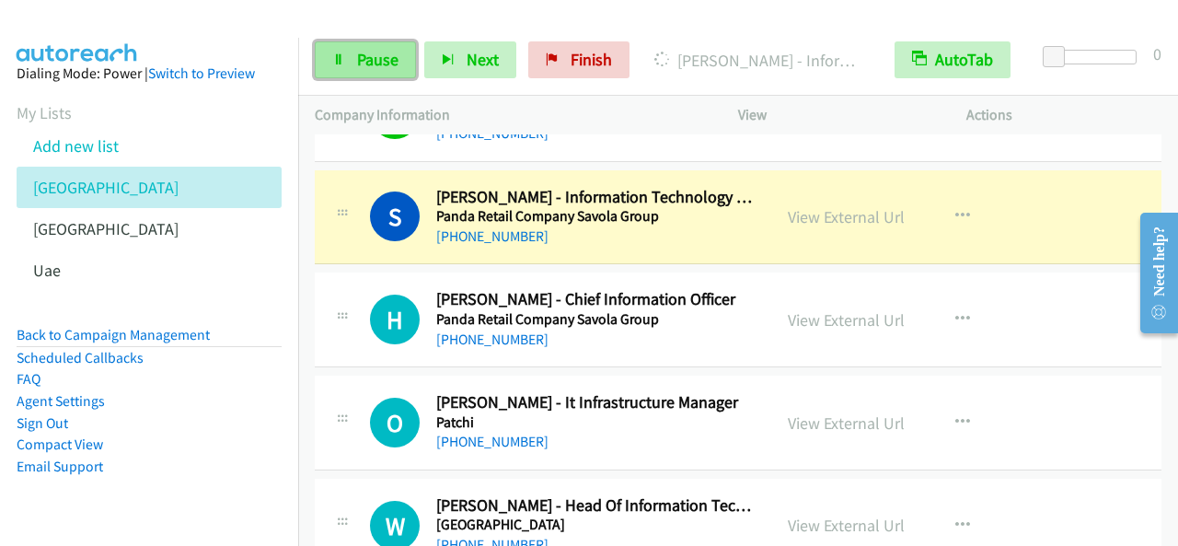
click at [369, 56] on span "Pause" at bounding box center [377, 59] width 41 height 21
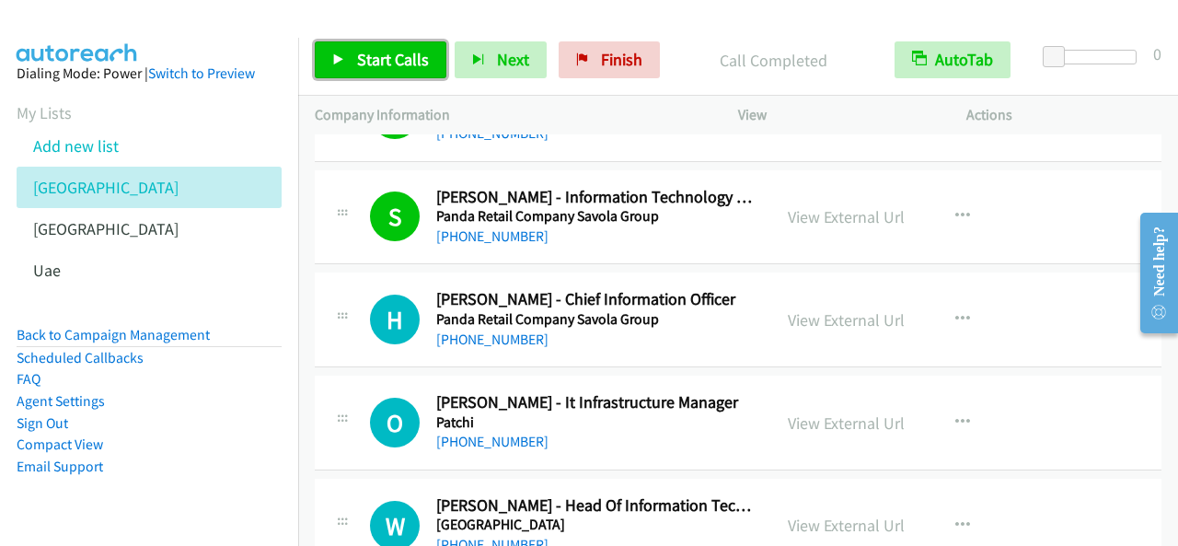
click at [388, 59] on span "Start Calls" at bounding box center [393, 59] width 72 height 21
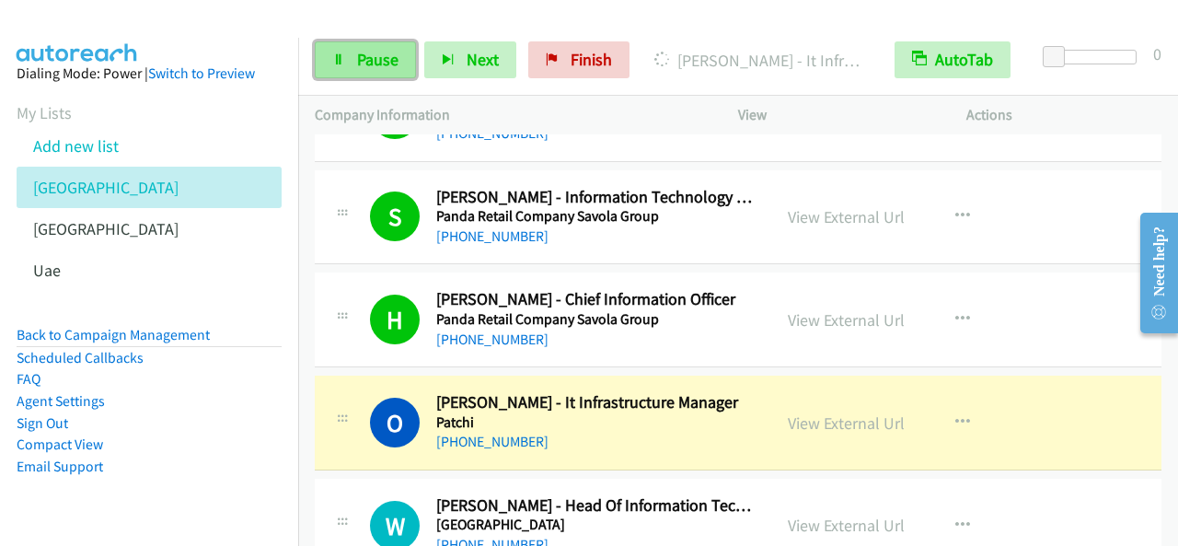
click at [339, 49] on link "Pause" at bounding box center [365, 59] width 101 height 37
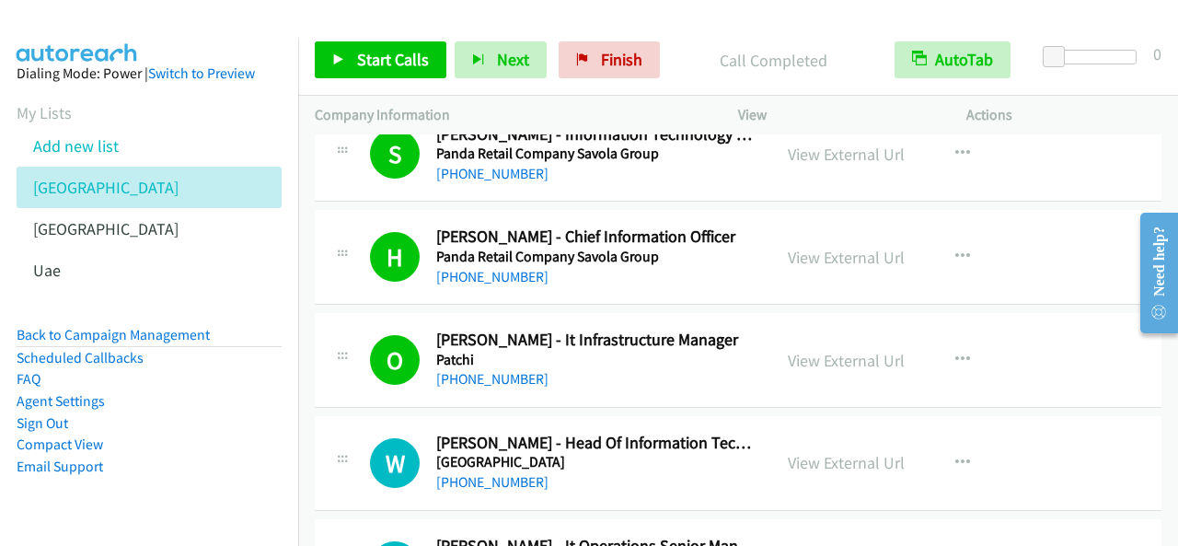
scroll to position [9939, 0]
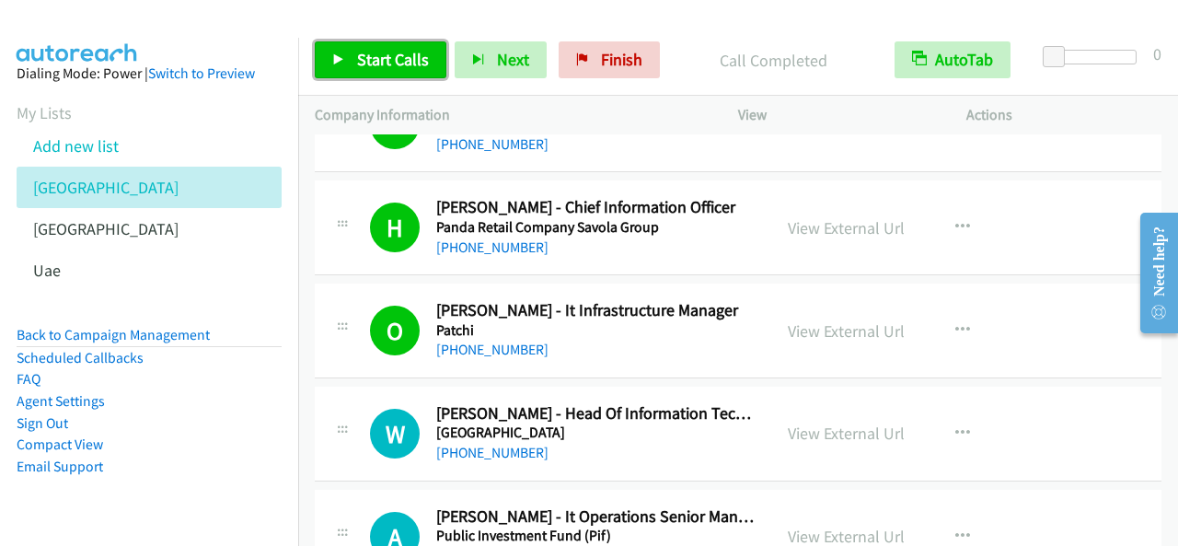
click at [390, 66] on span "Start Calls" at bounding box center [393, 59] width 72 height 21
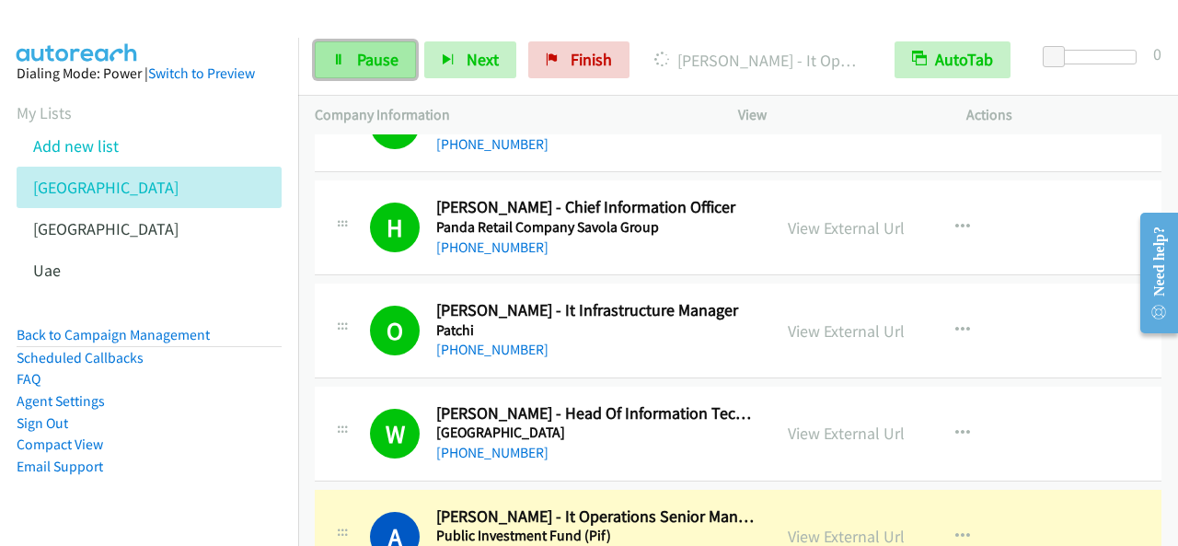
click at [384, 62] on span "Pause" at bounding box center [377, 59] width 41 height 21
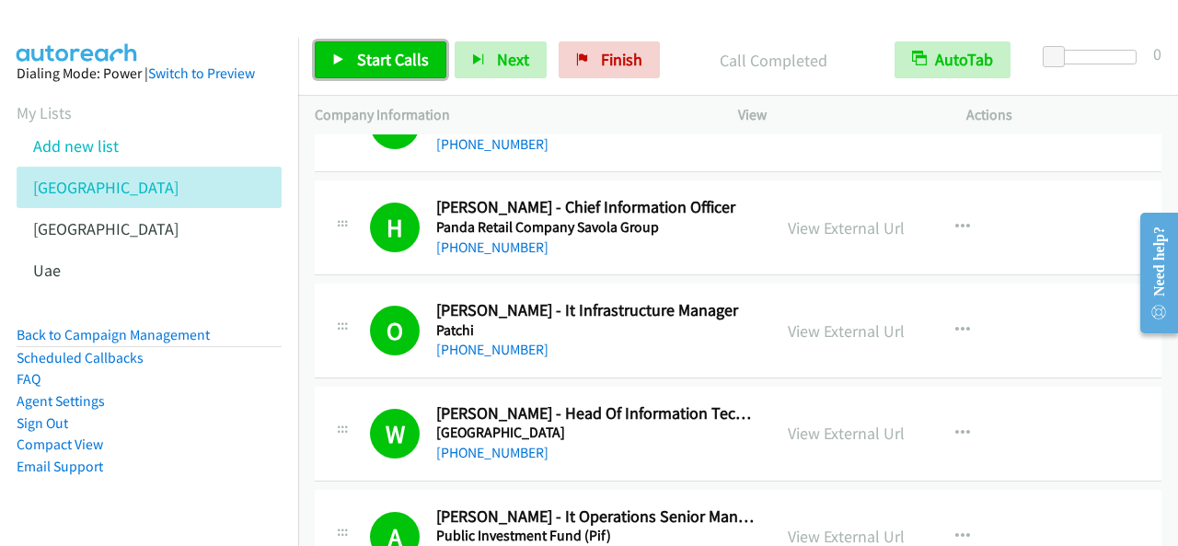
click at [421, 62] on span "Start Calls" at bounding box center [393, 59] width 72 height 21
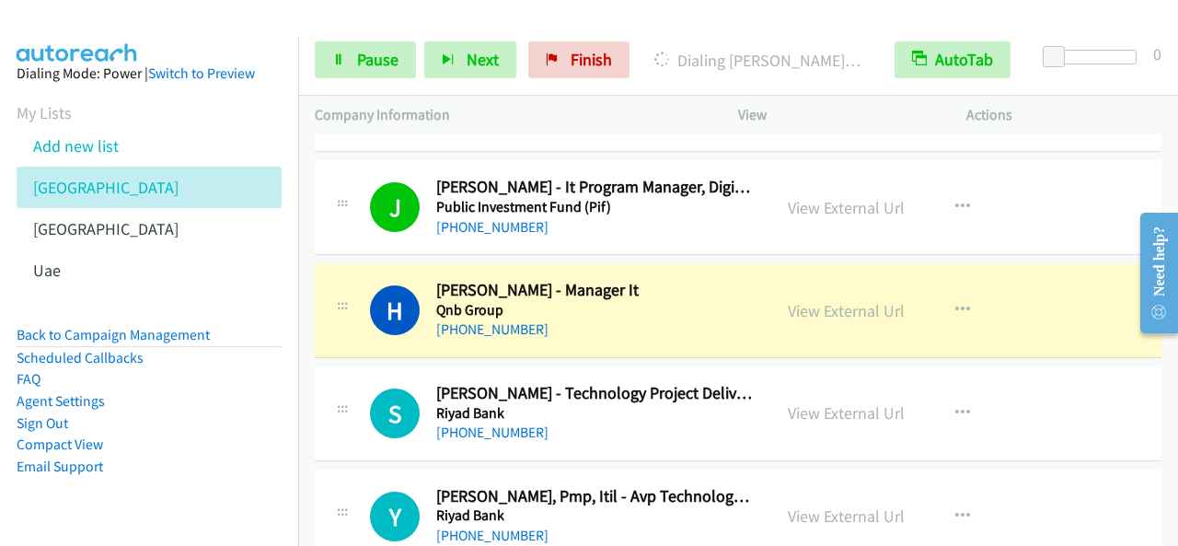
scroll to position [10491, 0]
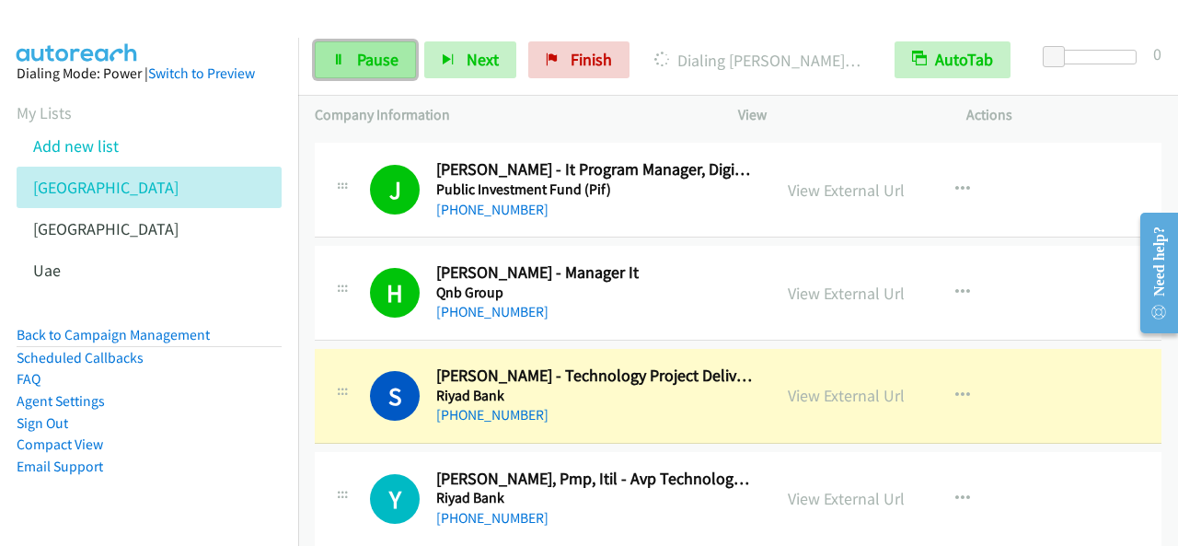
click at [357, 69] on span "Pause" at bounding box center [377, 59] width 41 height 21
